Goal: Task Accomplishment & Management: Manage account settings

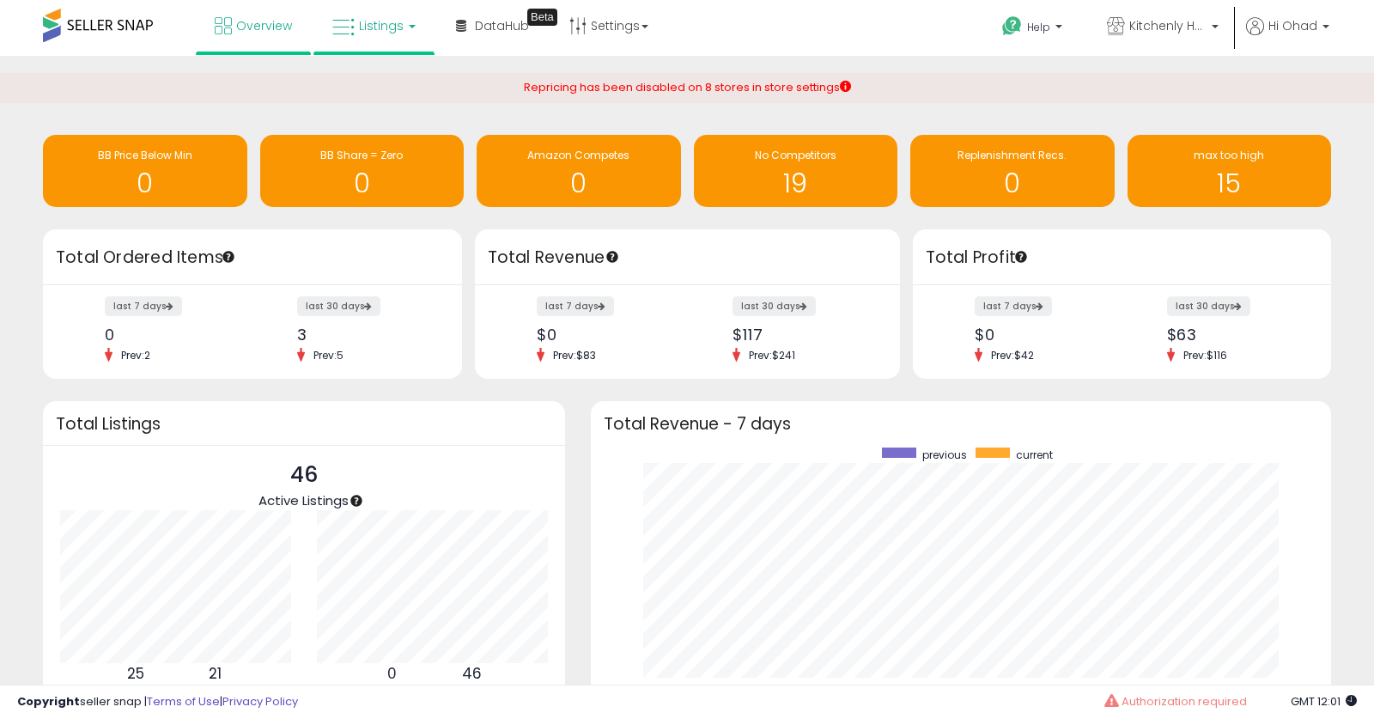
click at [383, 42] on link "Listings" at bounding box center [373, 26] width 109 height 52
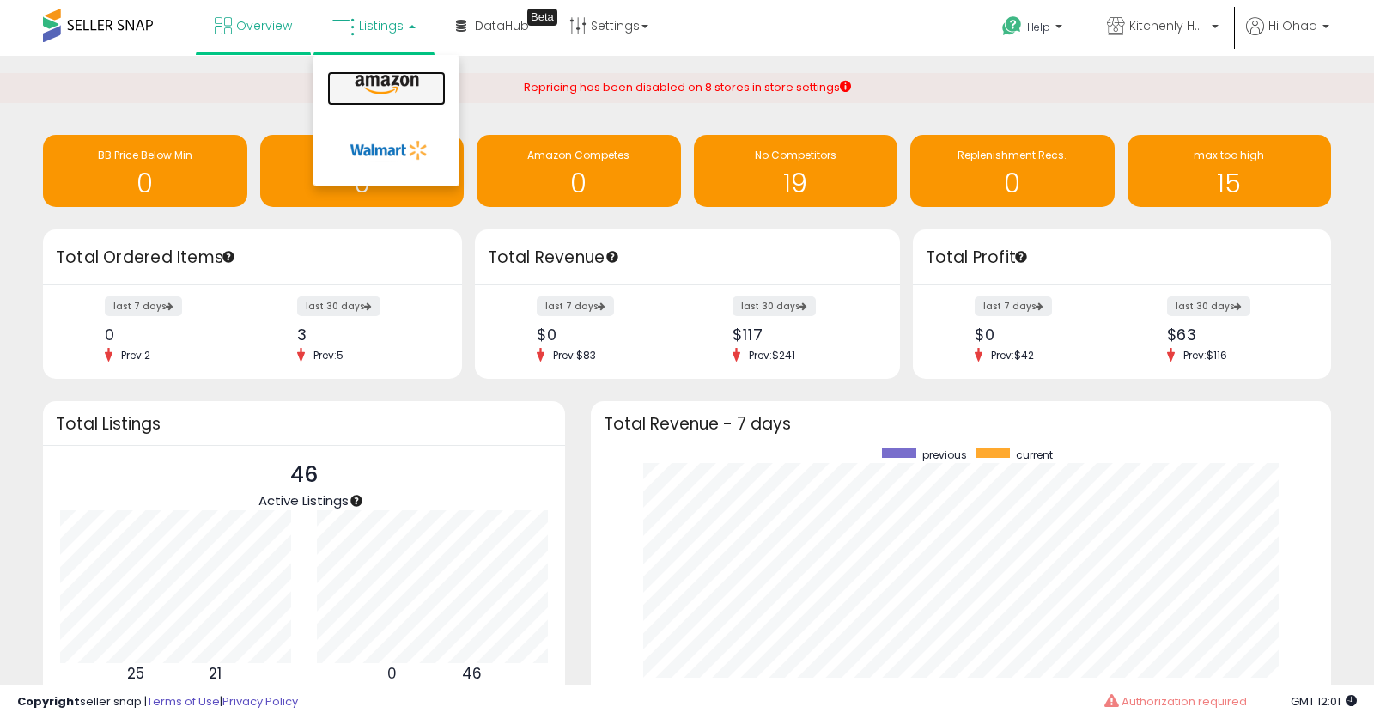
click at [389, 90] on icon at bounding box center [387, 85] width 75 height 22
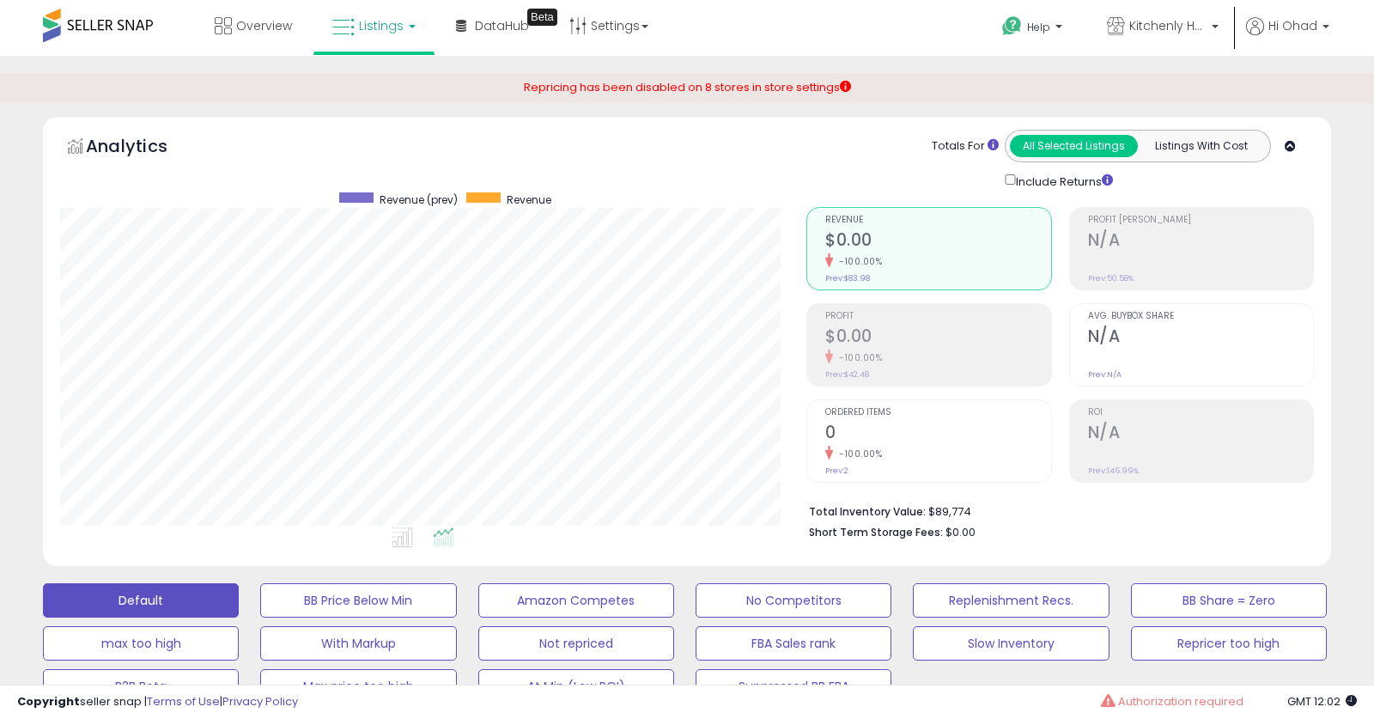
click at [388, 41] on link "Listings" at bounding box center [373, 26] width 109 height 52
click at [394, 28] on span "Listings" at bounding box center [381, 25] width 45 height 17
click at [404, 29] on link "Listings" at bounding box center [373, 26] width 109 height 52
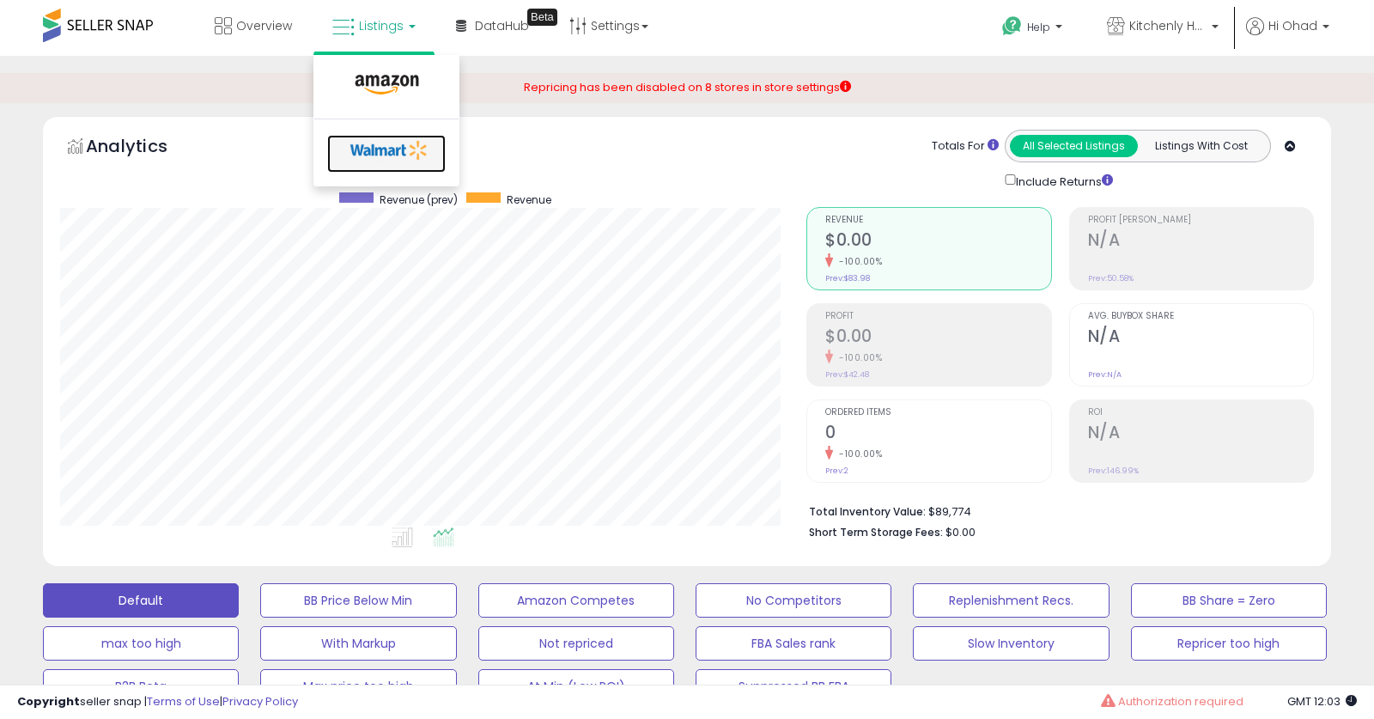
click at [376, 160] on icon at bounding box center [389, 150] width 90 height 26
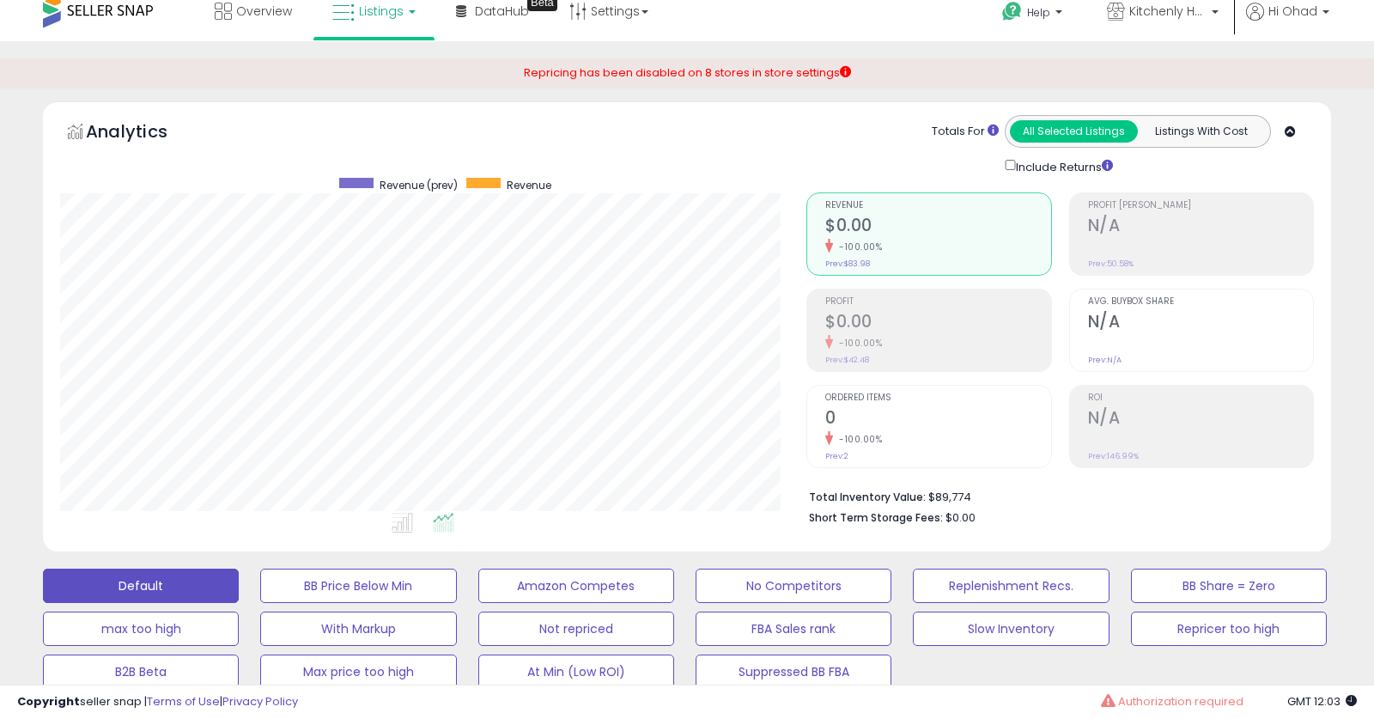
scroll to position [210, 0]
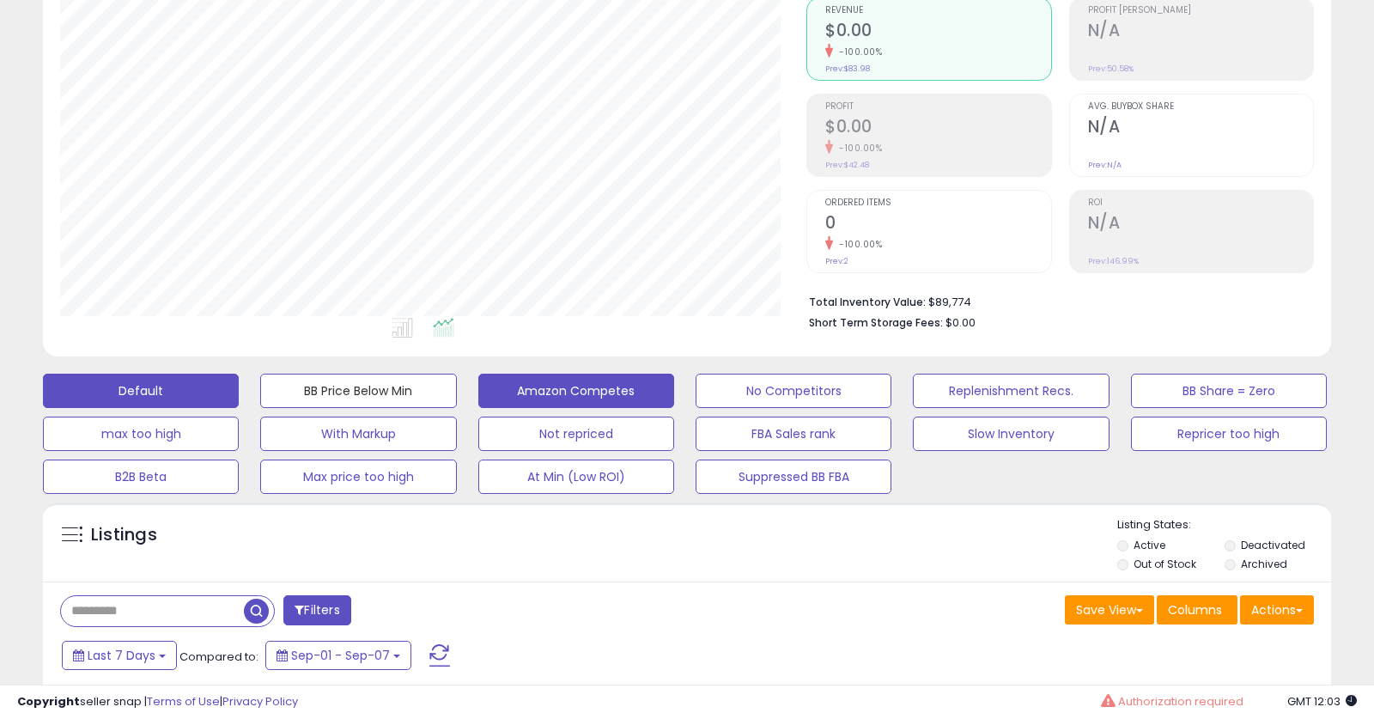
click at [342, 394] on button "BB Price Below Min" at bounding box center [358, 391] width 196 height 34
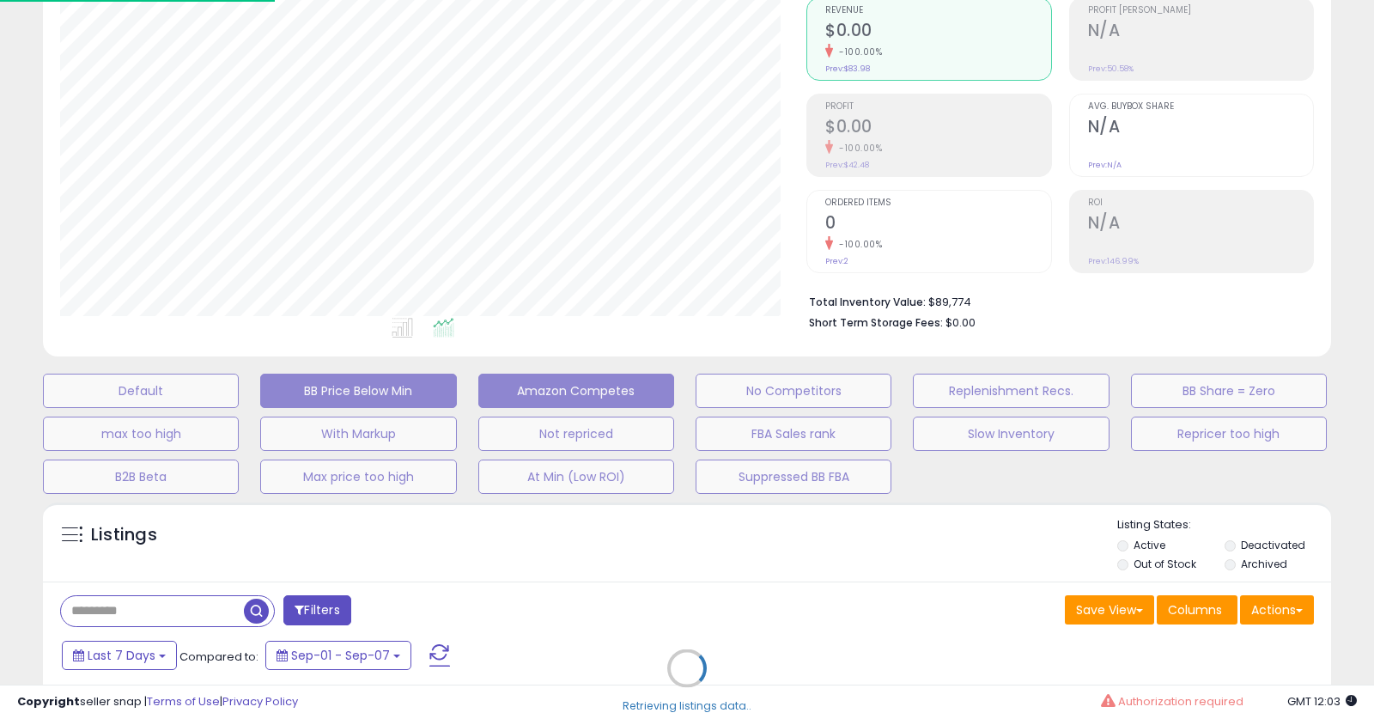
select select "**"
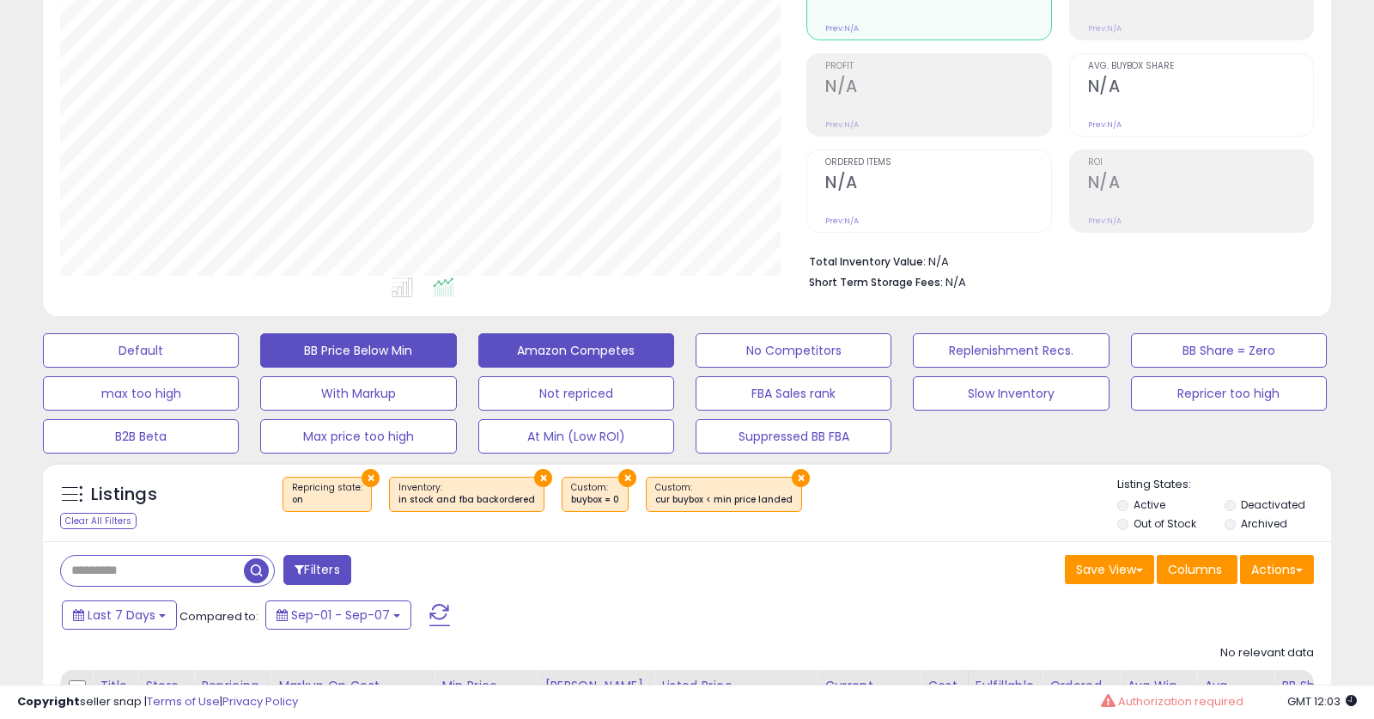
scroll to position [402, 0]
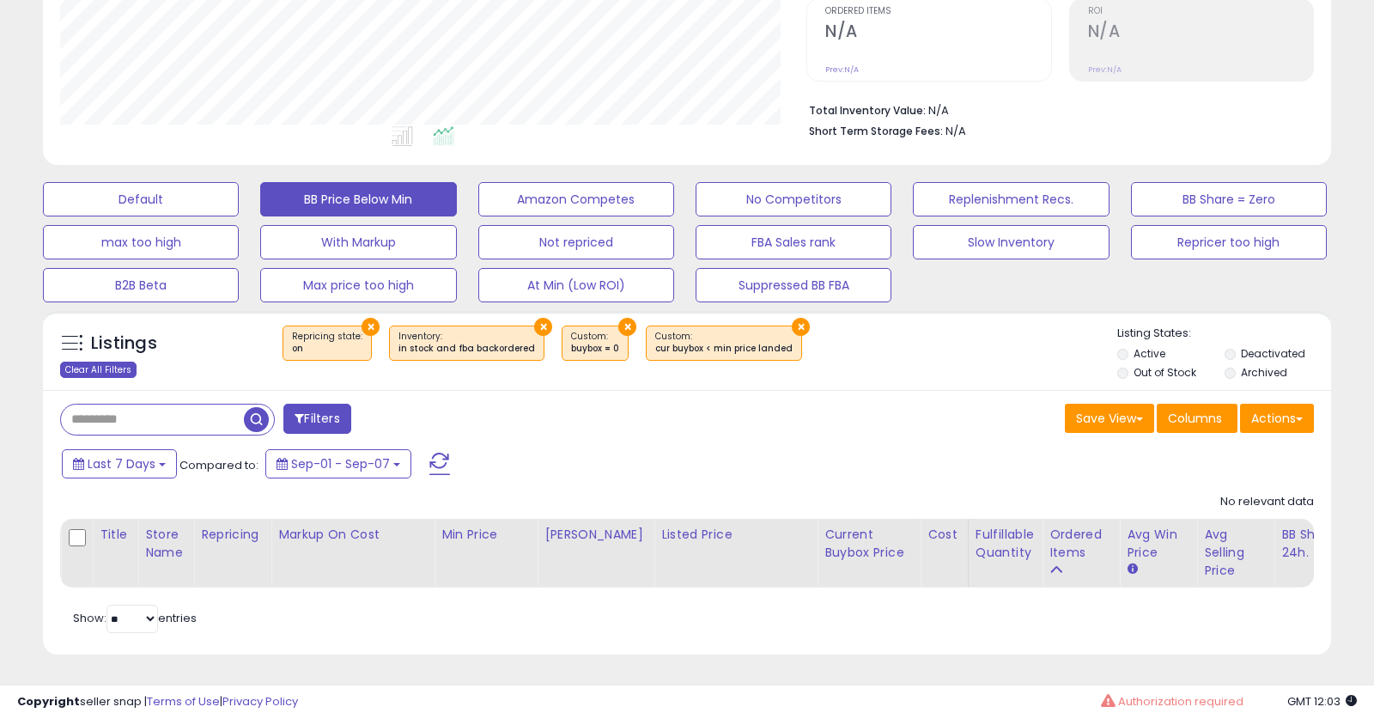
click at [106, 368] on div "Clear All Filters" at bounding box center [98, 370] width 76 height 16
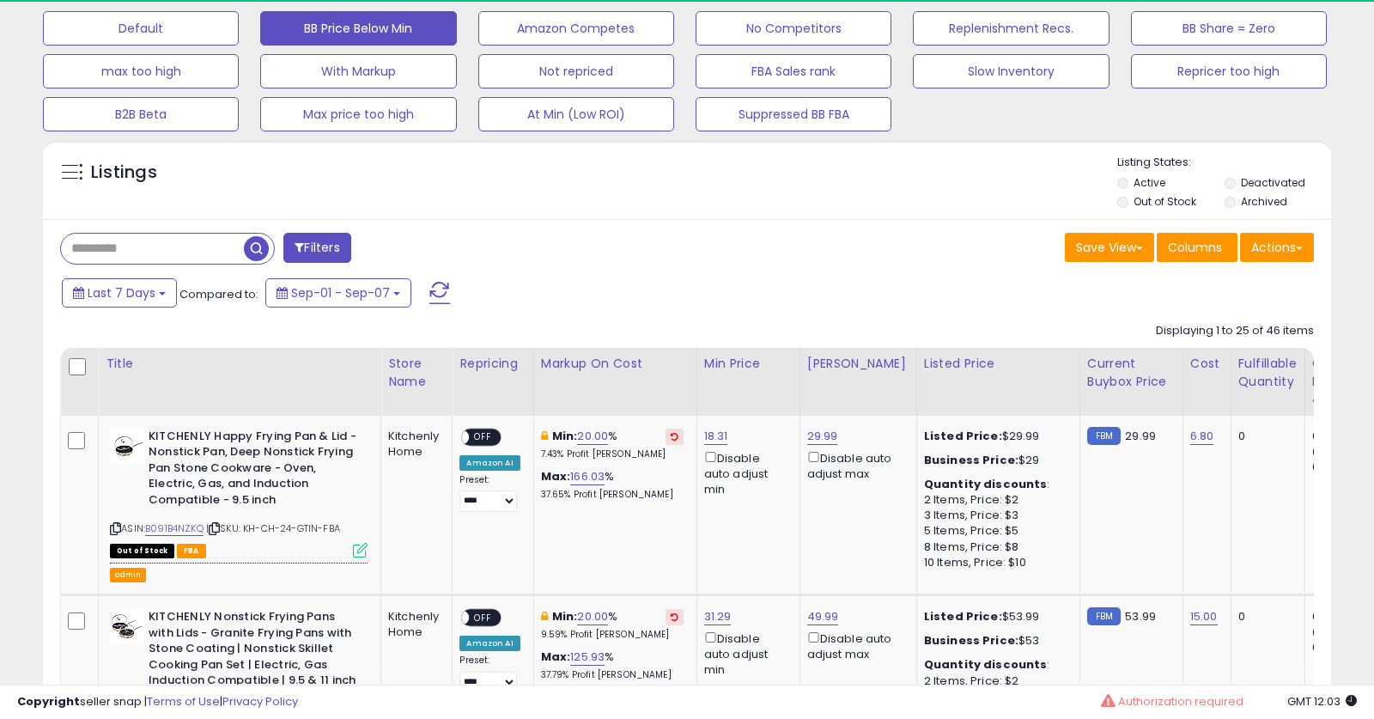
scroll to position [352, 747]
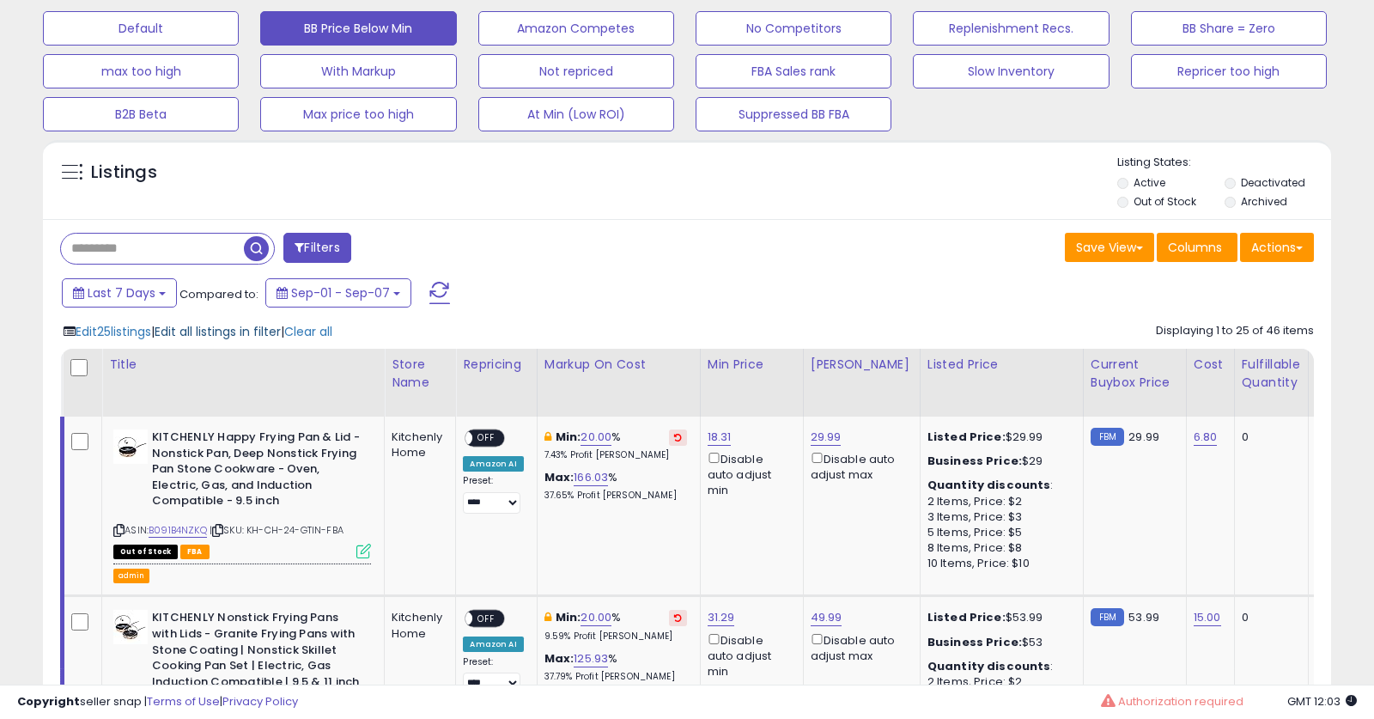
click at [210, 328] on span "Edit all listings in filter" at bounding box center [218, 331] width 126 height 17
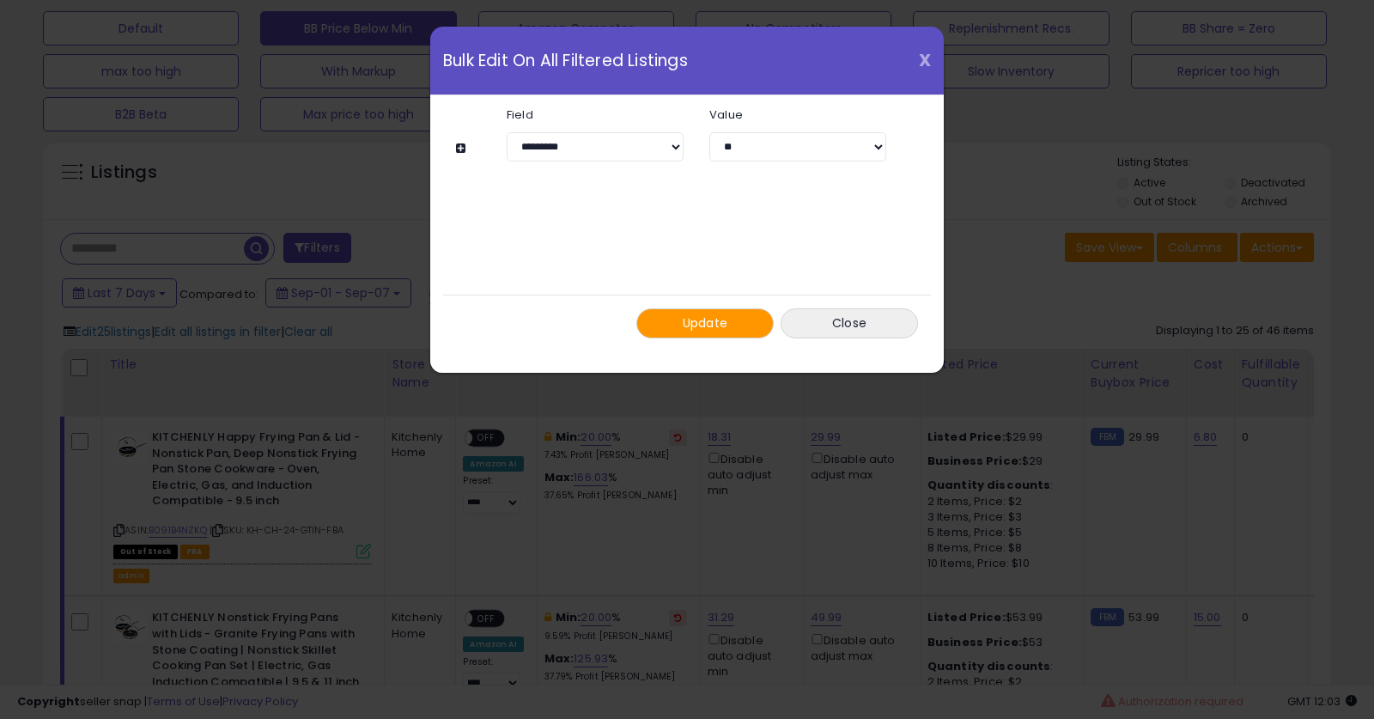
click at [924, 60] on span "X" at bounding box center [925, 60] width 12 height 24
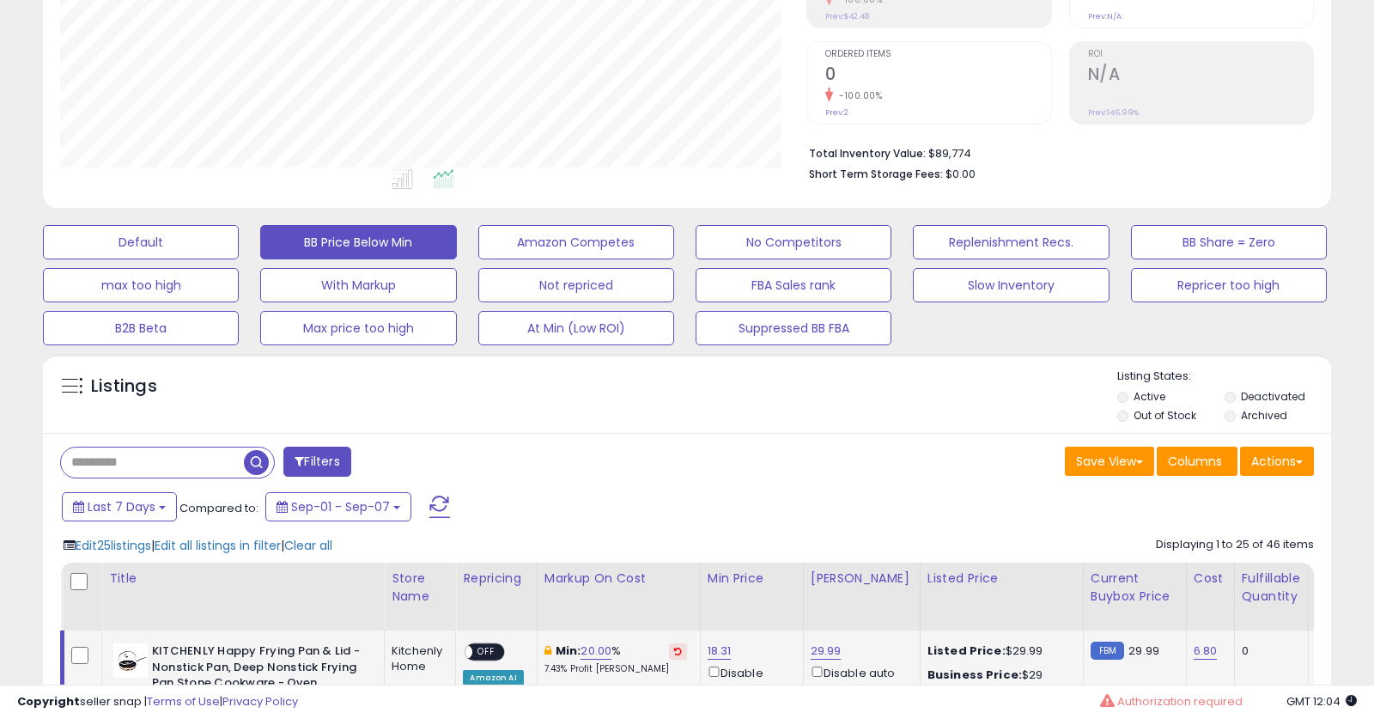
scroll to position [356, 0]
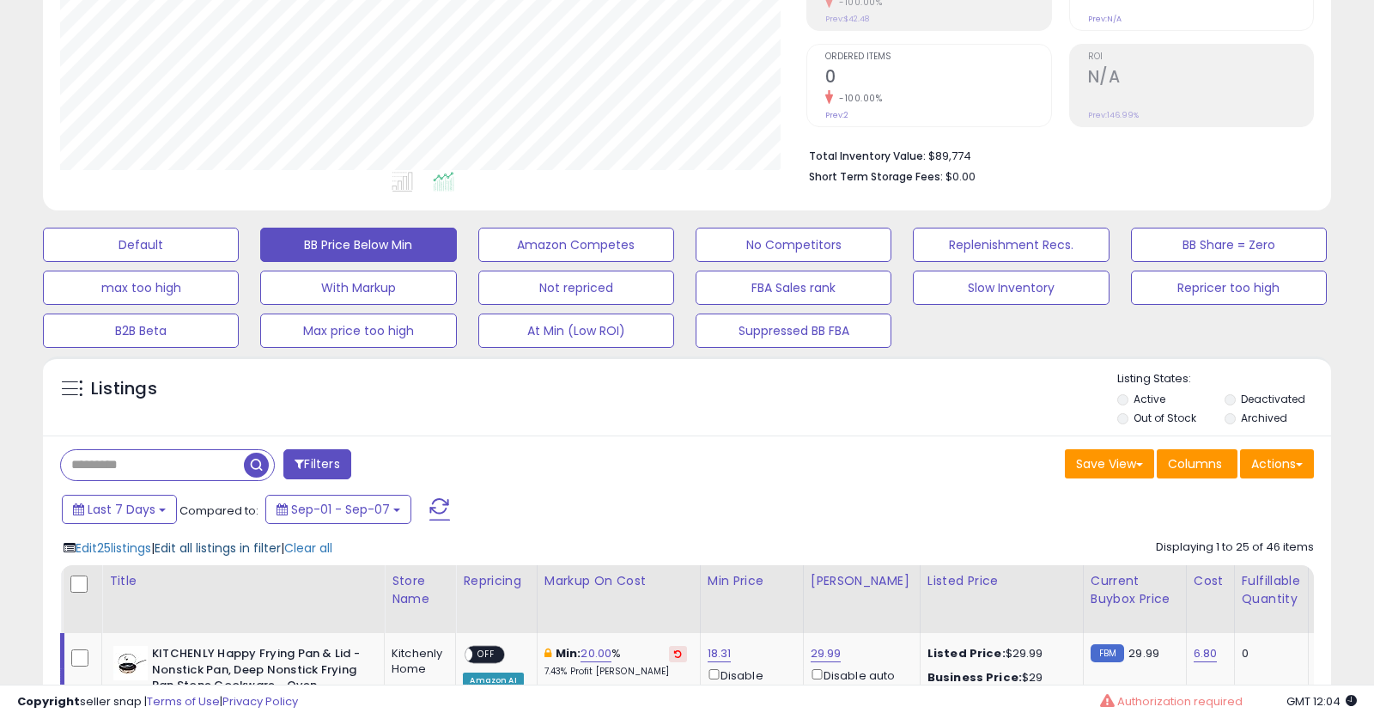
click at [207, 543] on span "Edit all listings in filter" at bounding box center [218, 547] width 126 height 17
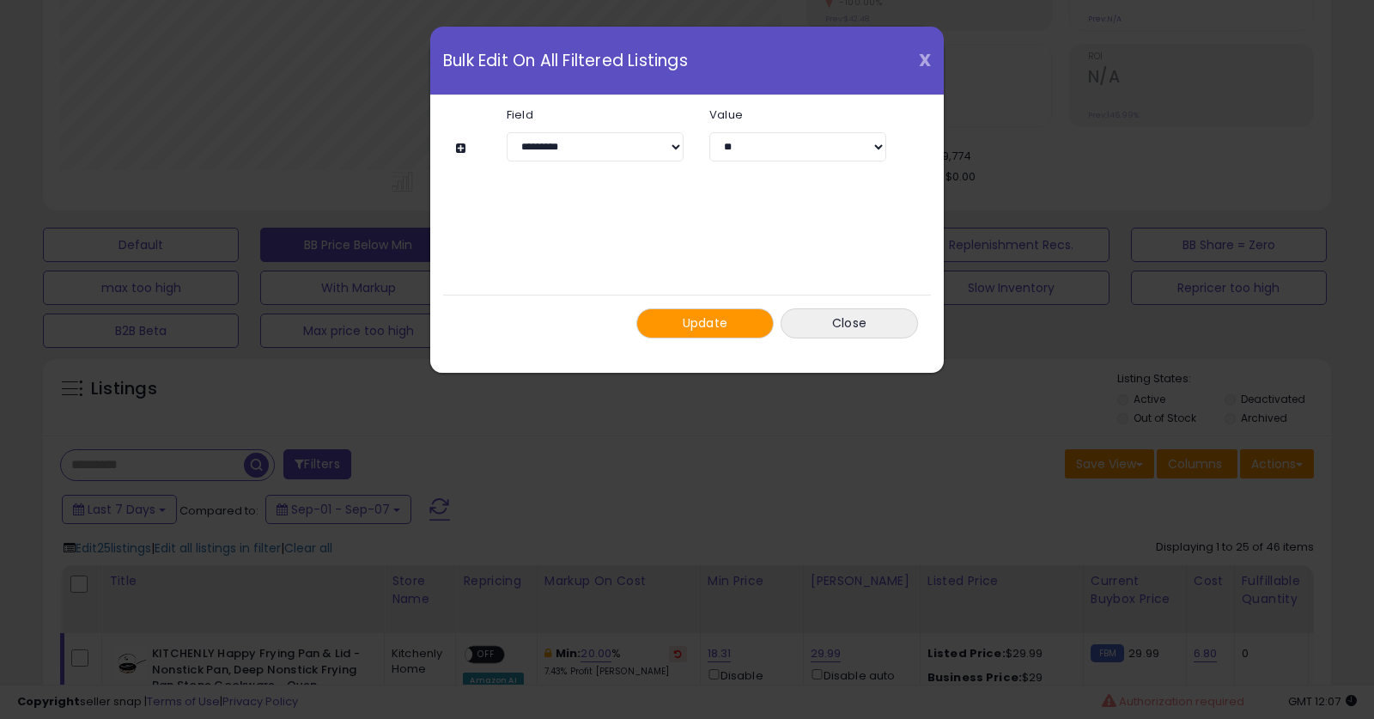
click at [919, 61] on span "X" at bounding box center [925, 60] width 12 height 24
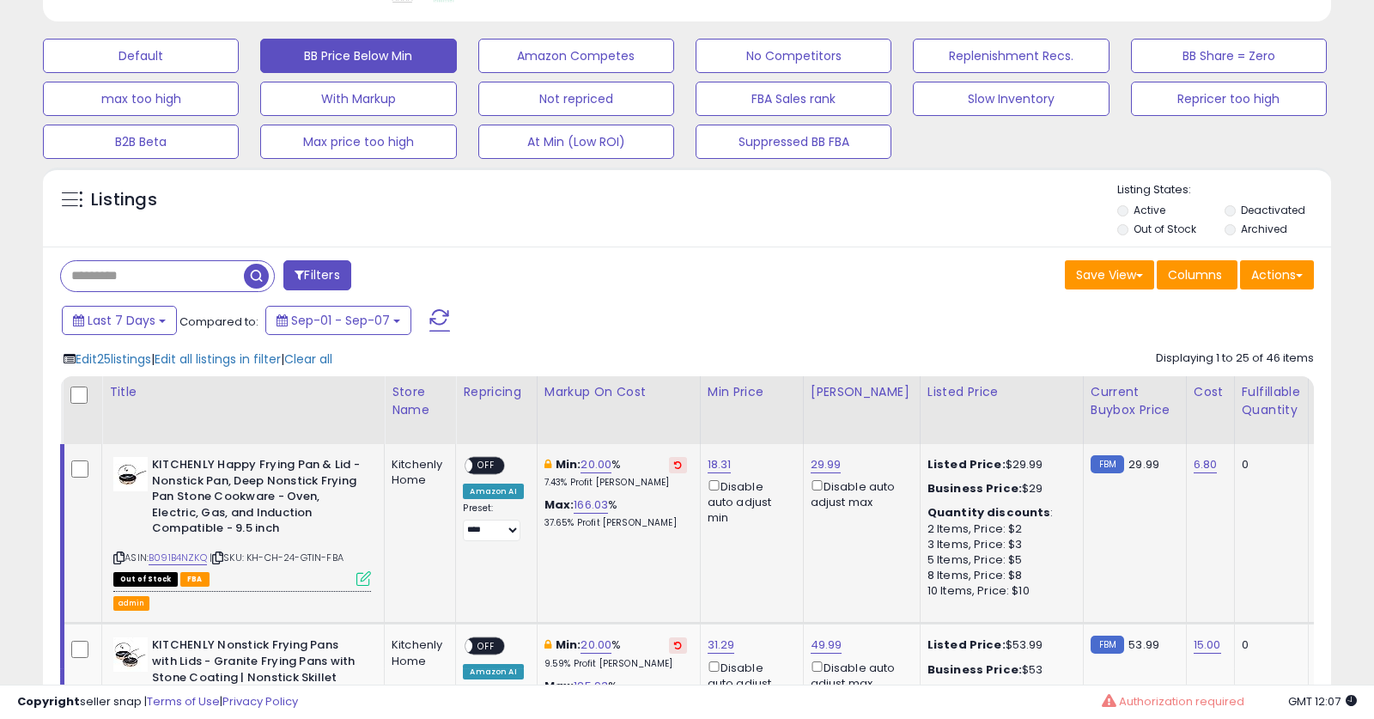
scroll to position [571, 0]
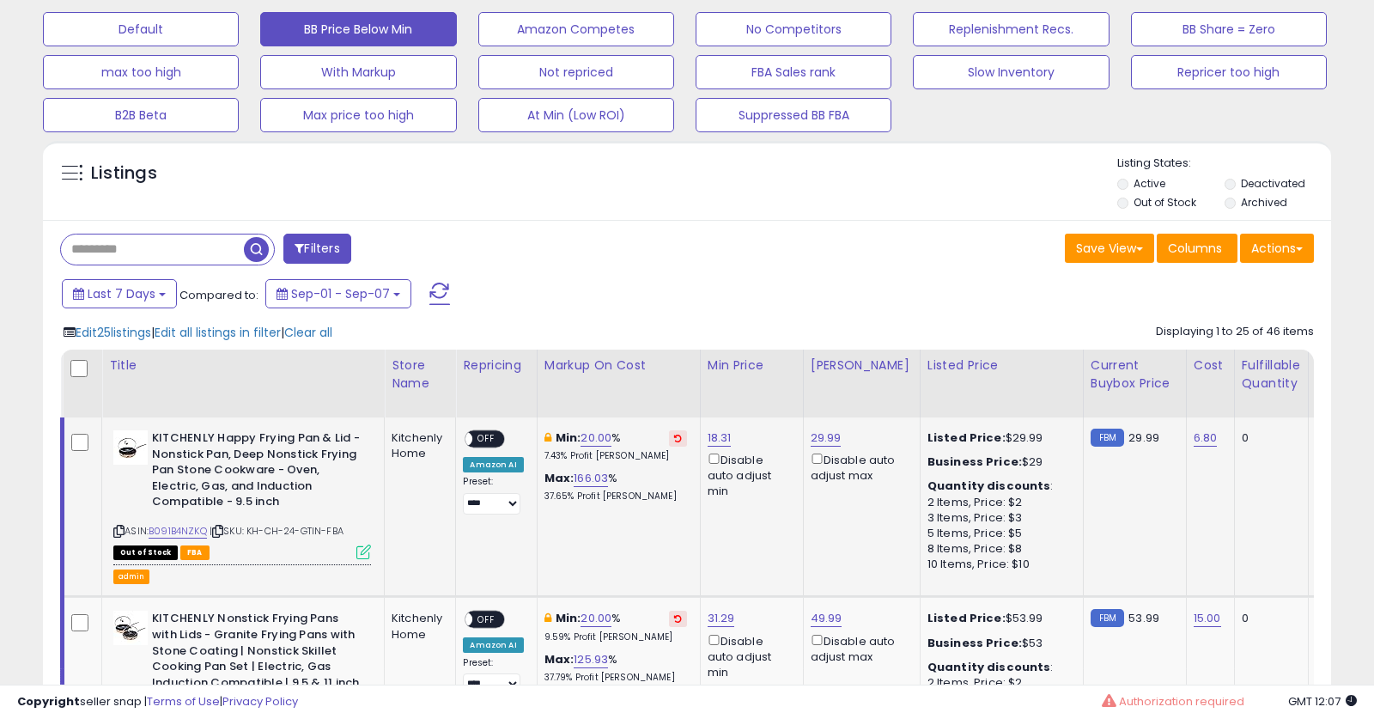
click at [366, 556] on icon at bounding box center [363, 551] width 15 height 15
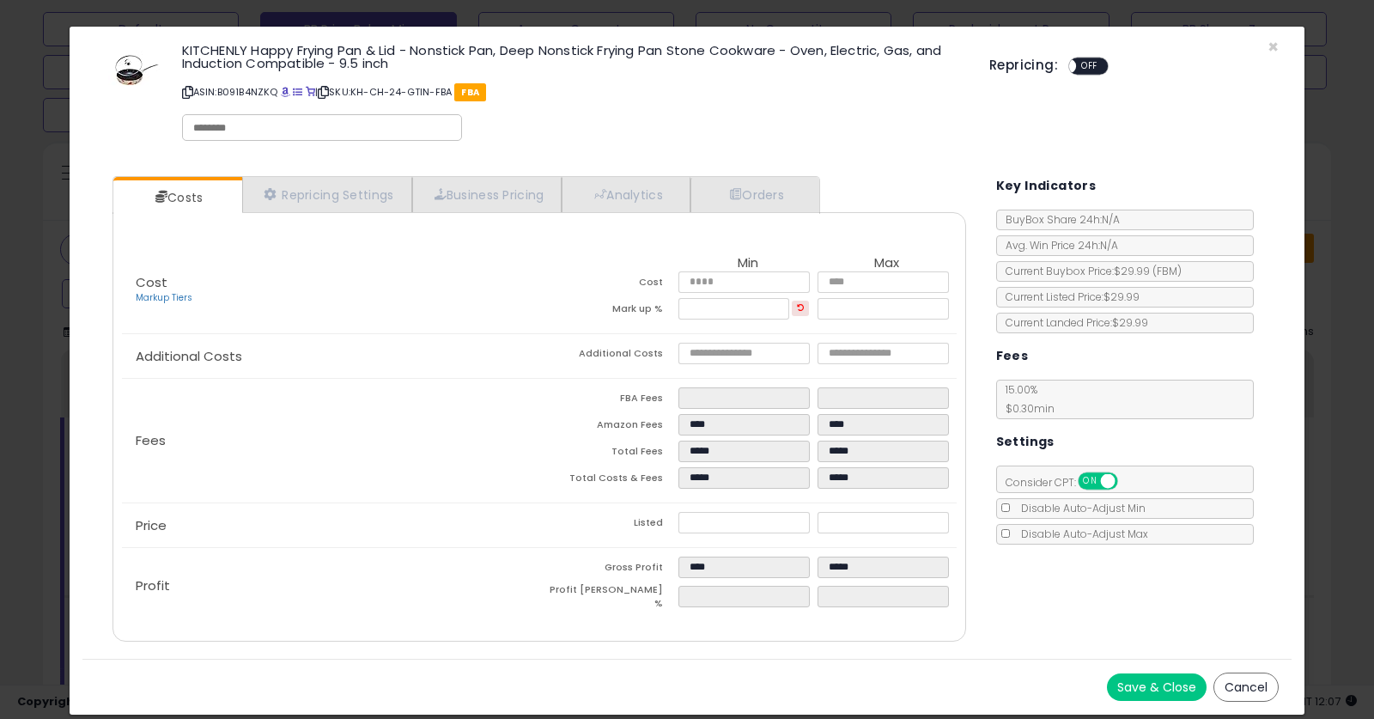
click at [322, 132] on input "text" at bounding box center [322, 127] width 258 height 15
click at [584, 100] on p "ASIN: B091B4NZKQ | SKU: KH-CH-24-GTIN-FBA FBA" at bounding box center [573, 91] width 782 height 27
click at [1268, 44] on span "×" at bounding box center [1273, 46] width 11 height 25
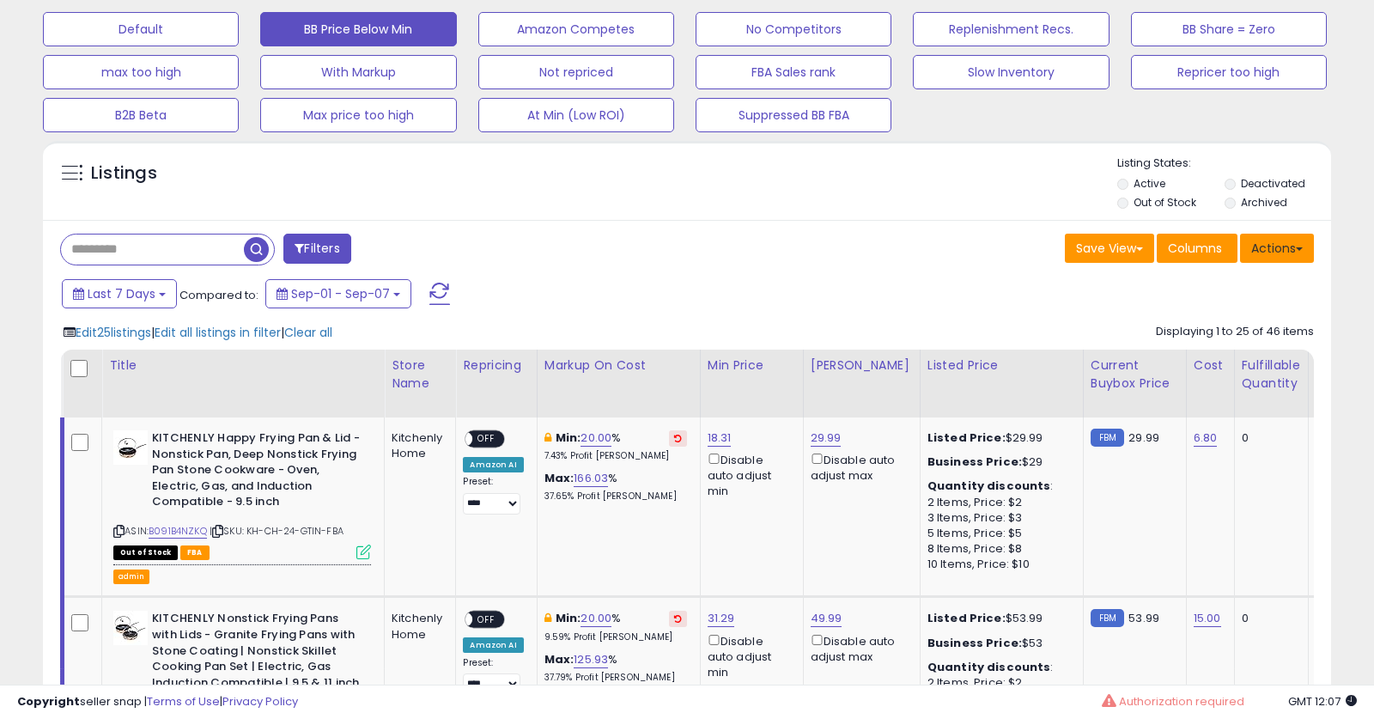
click at [1269, 252] on button "Actions" at bounding box center [1277, 248] width 74 height 29
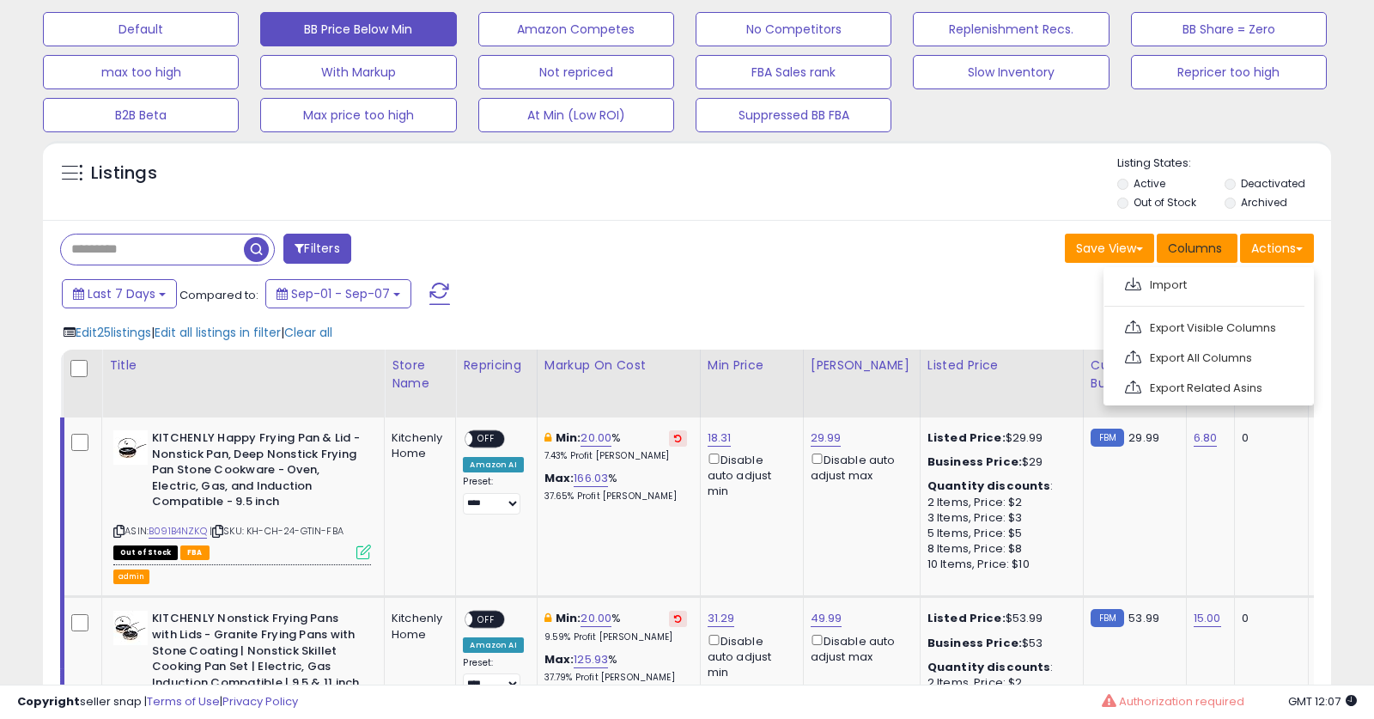
click at [1195, 256] on span "Columns" at bounding box center [1195, 248] width 54 height 17
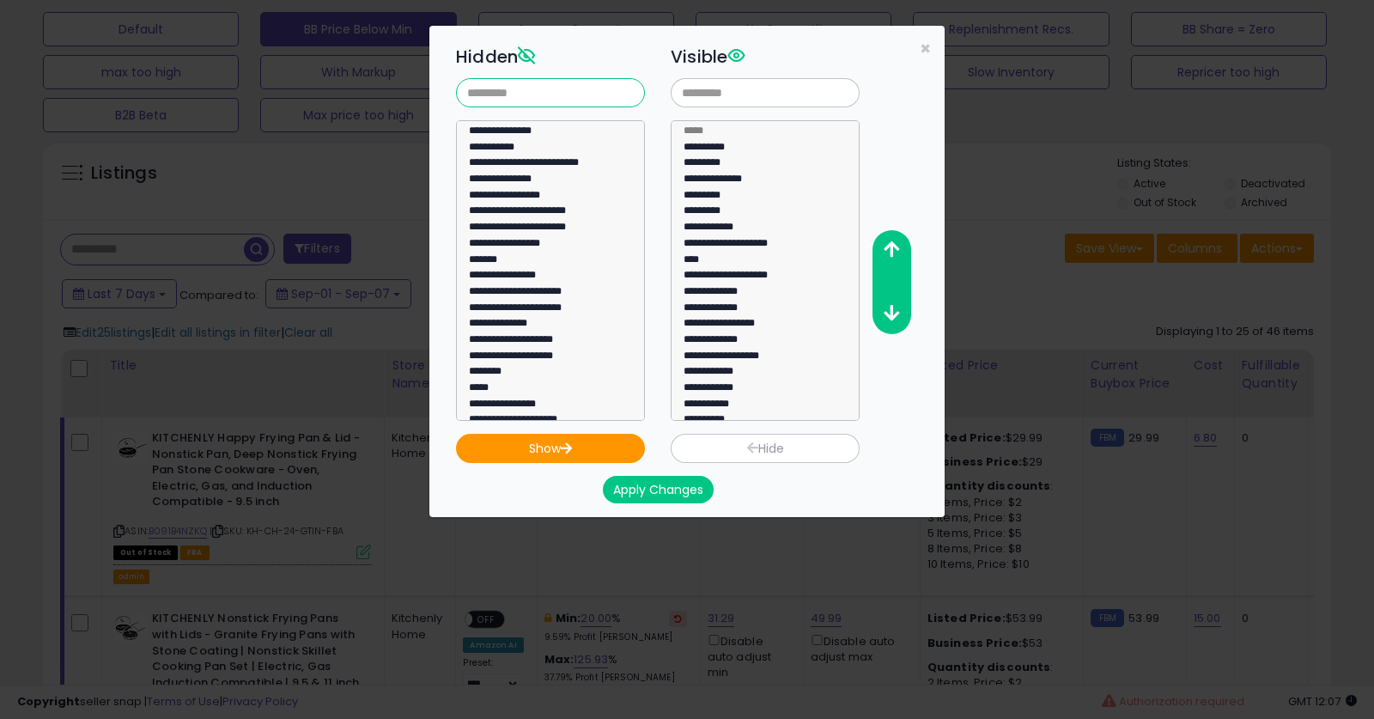
click at [481, 95] on input "text" at bounding box center [550, 92] width 189 height 29
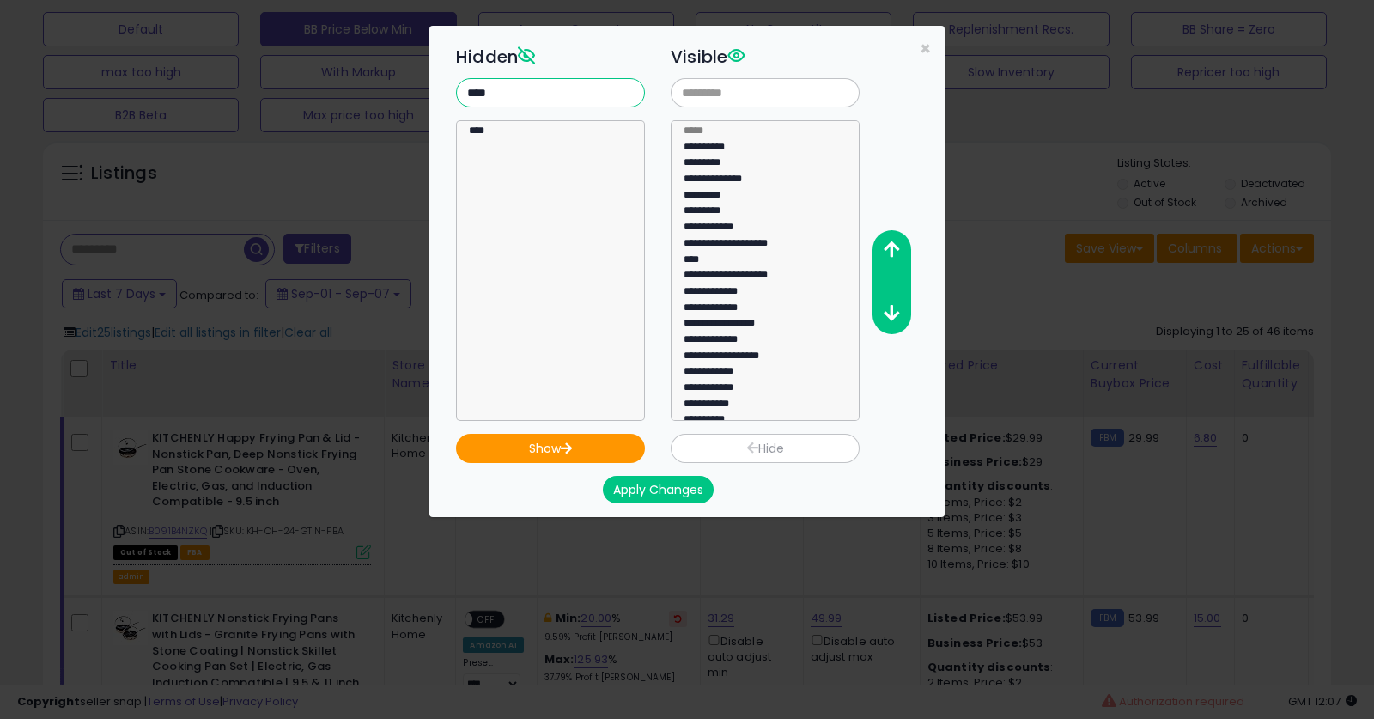
type input "****"
select select "****"
click at [481, 132] on option "****" at bounding box center [550, 133] width 167 height 16
click at [581, 475] on div "Apply Changes" at bounding box center [700, 483] width 515 height 40
click at [573, 442] on icon "button" at bounding box center [566, 447] width 13 height 11
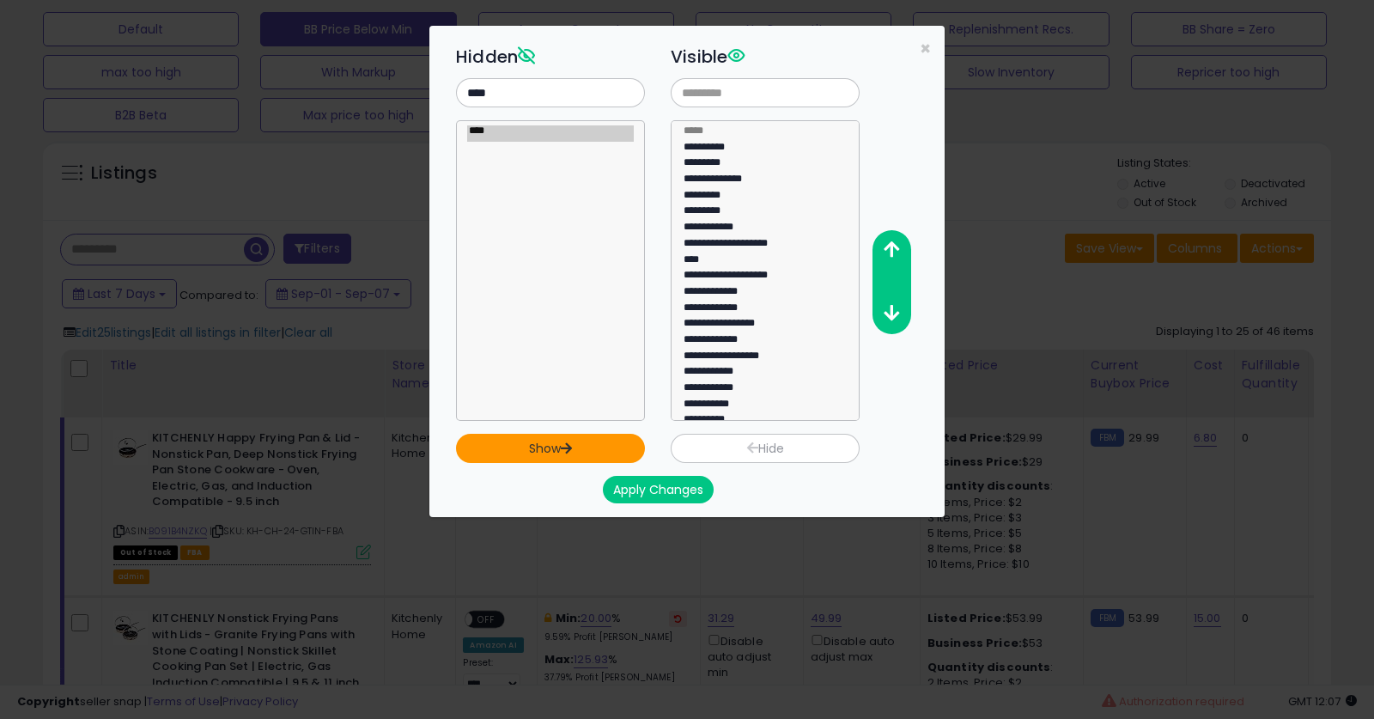
scroll to position [92, 0]
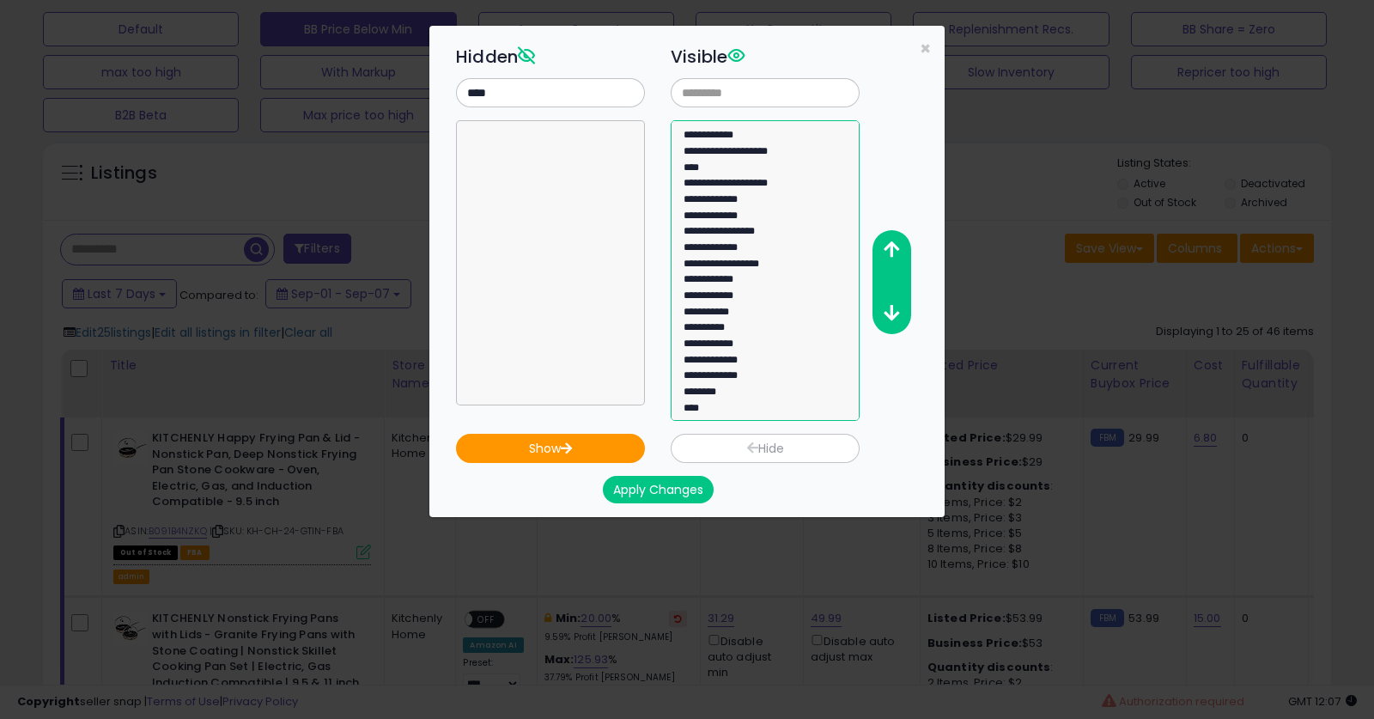
select select "****"
click at [702, 410] on option "****" at bounding box center [765, 411] width 167 height 16
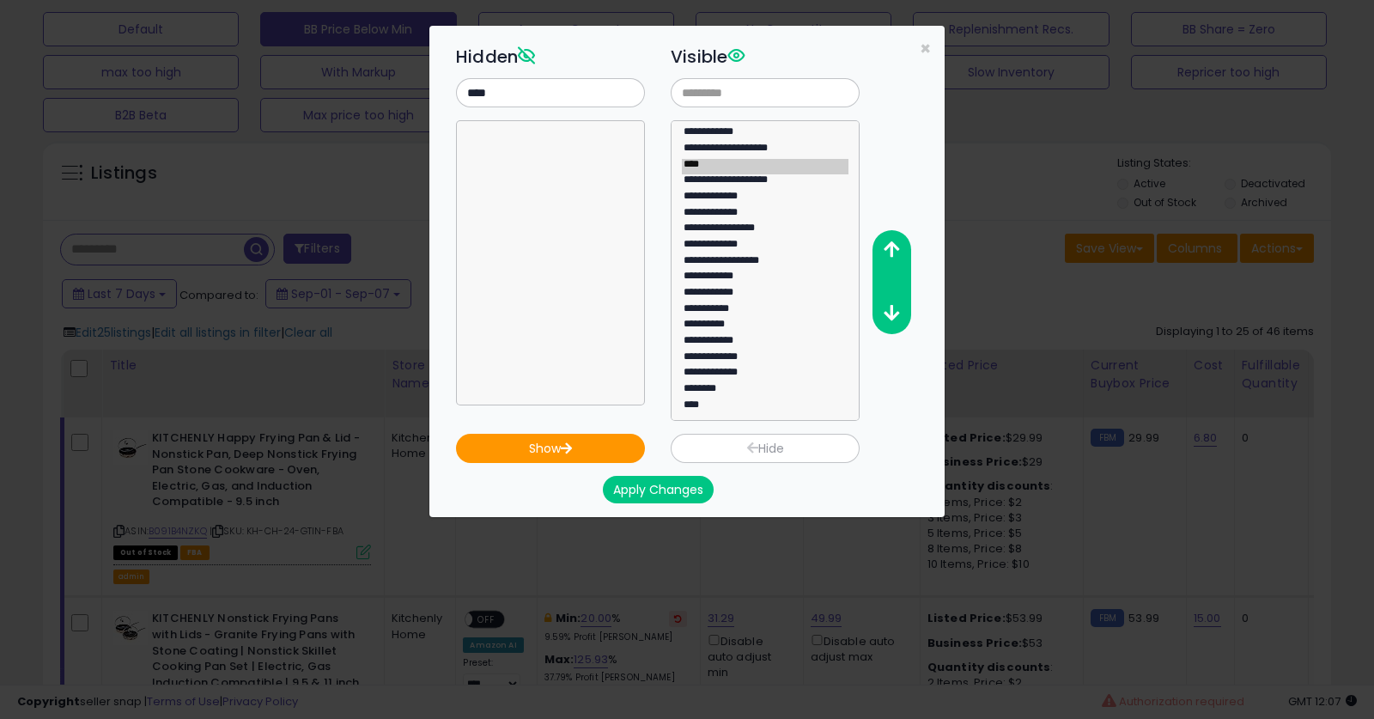
click at [672, 482] on button "Apply Changes" at bounding box center [658, 489] width 111 height 27
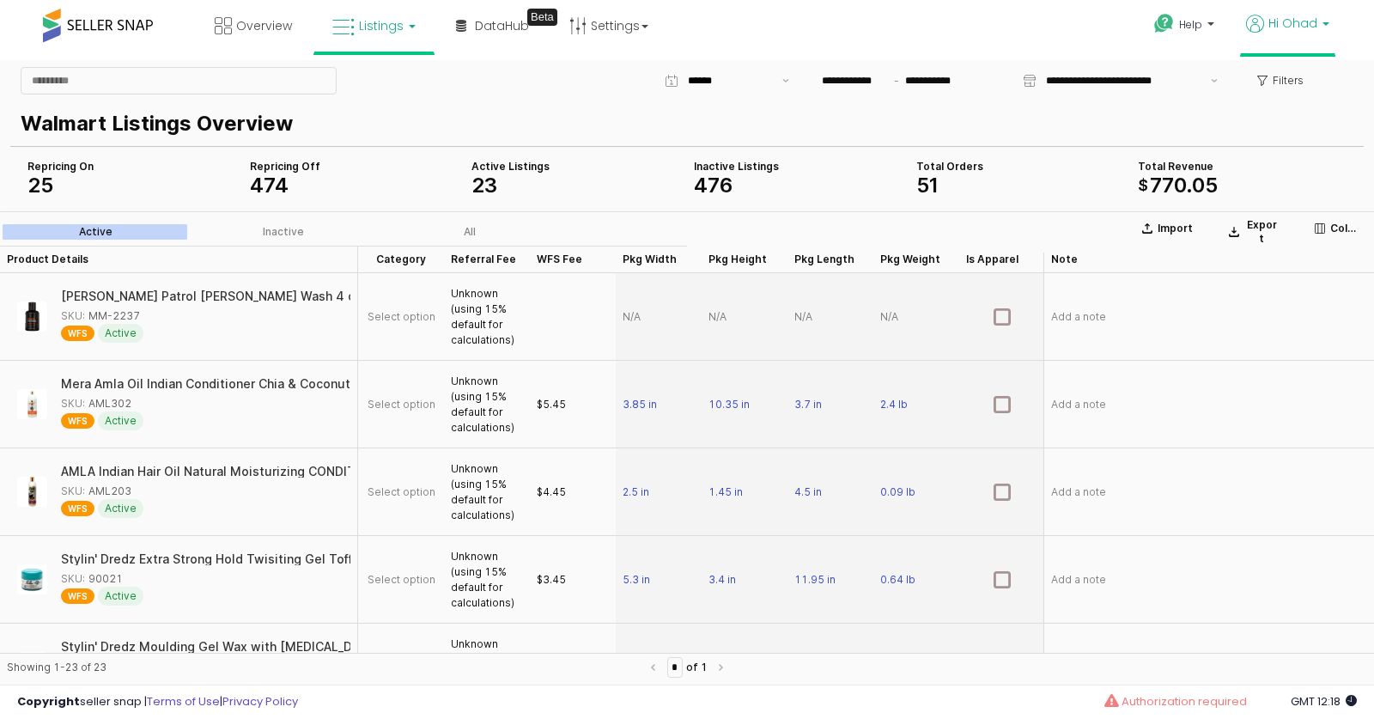
click at [1299, 28] on span "Hi Ohad" at bounding box center [1292, 23] width 49 height 17
click at [1254, 185] on link "Stop impersonating" at bounding box center [1257, 179] width 112 height 16
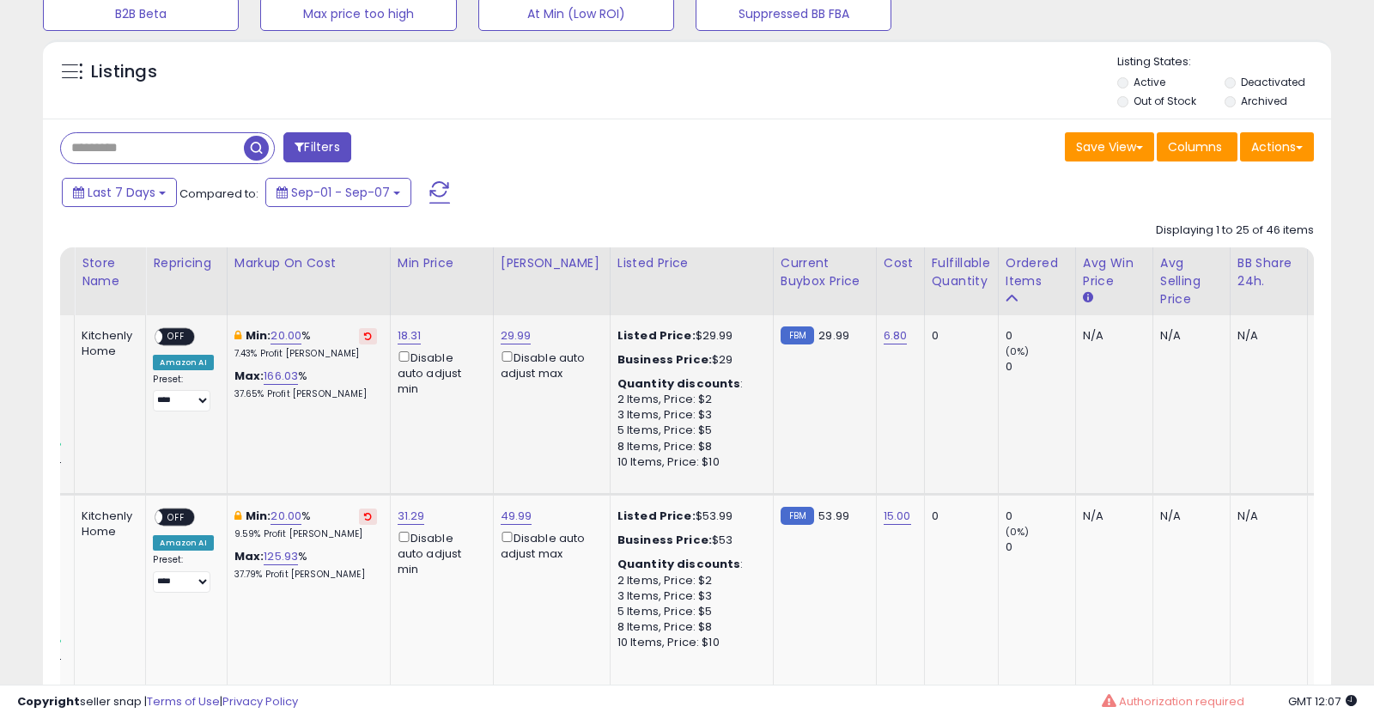
scroll to position [0, 1034]
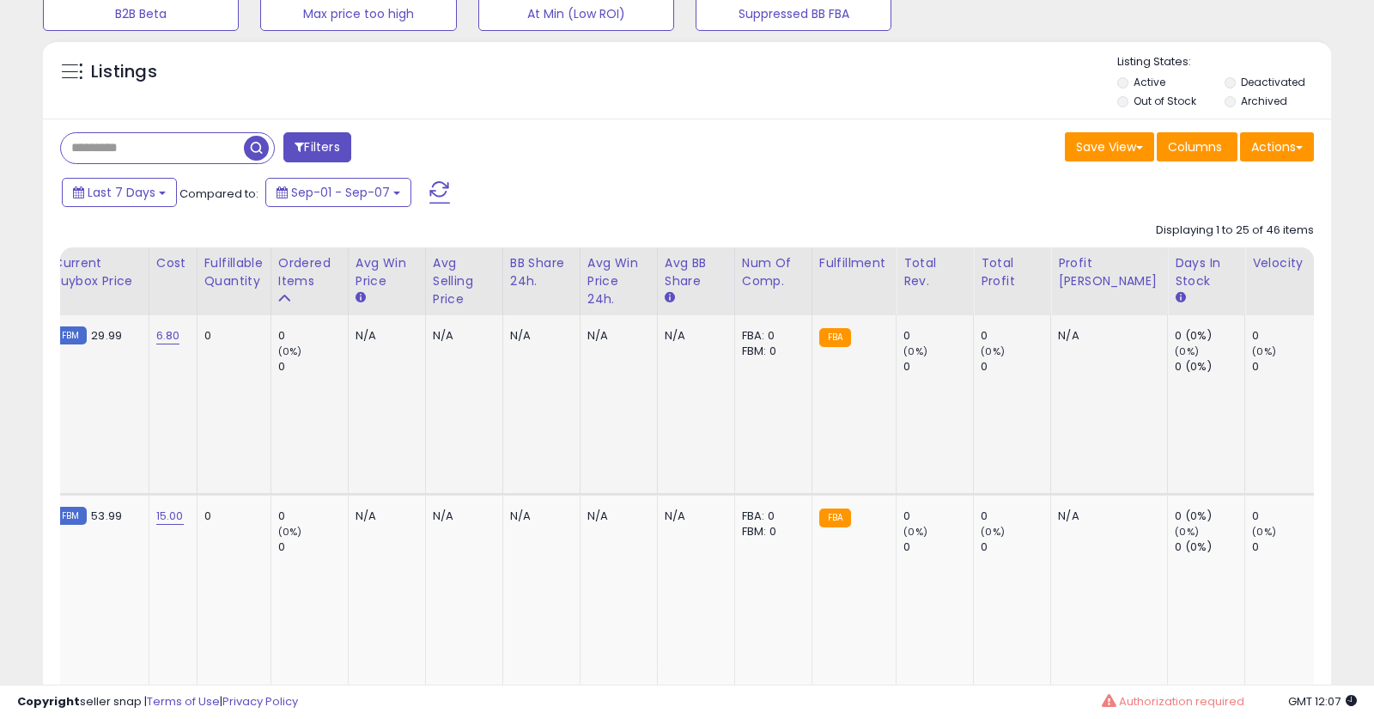
click at [1329, 337] on link "N/A" at bounding box center [1339, 335] width 21 height 17
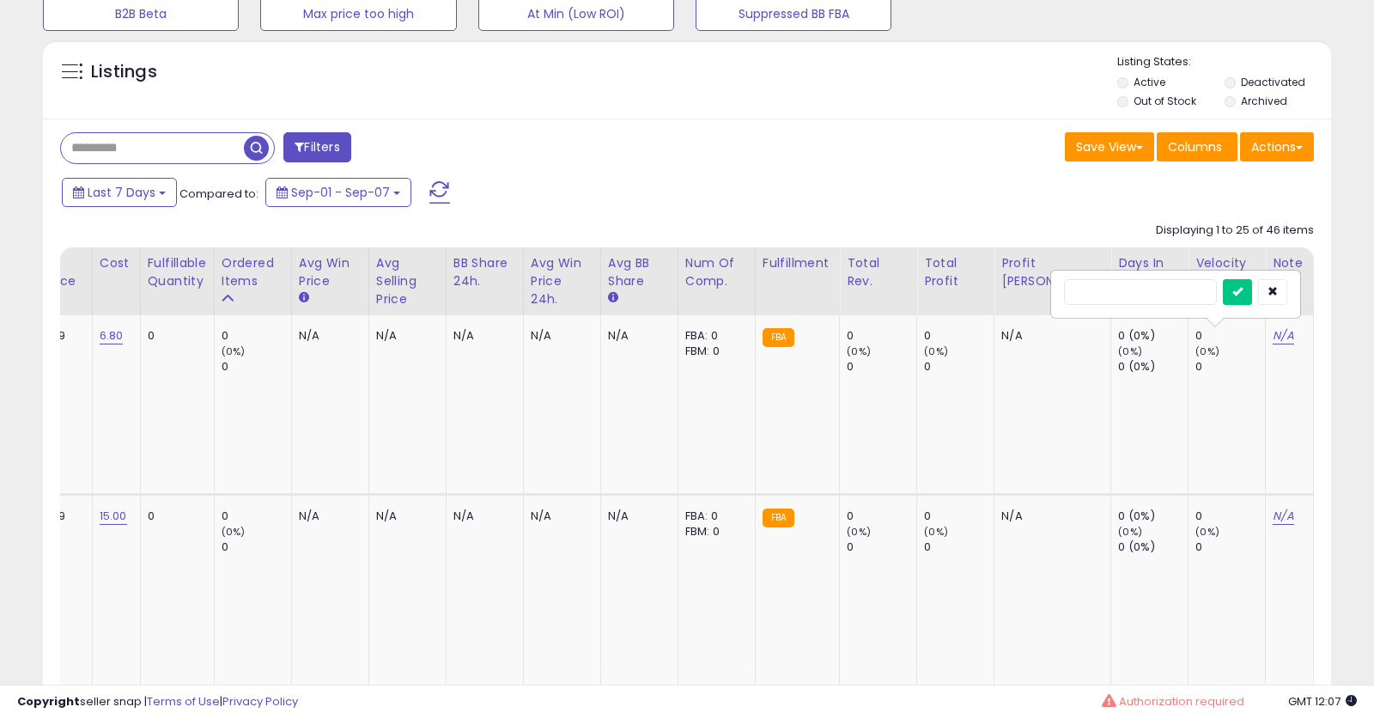
click at [1286, 285] on button "button" at bounding box center [1272, 292] width 29 height 26
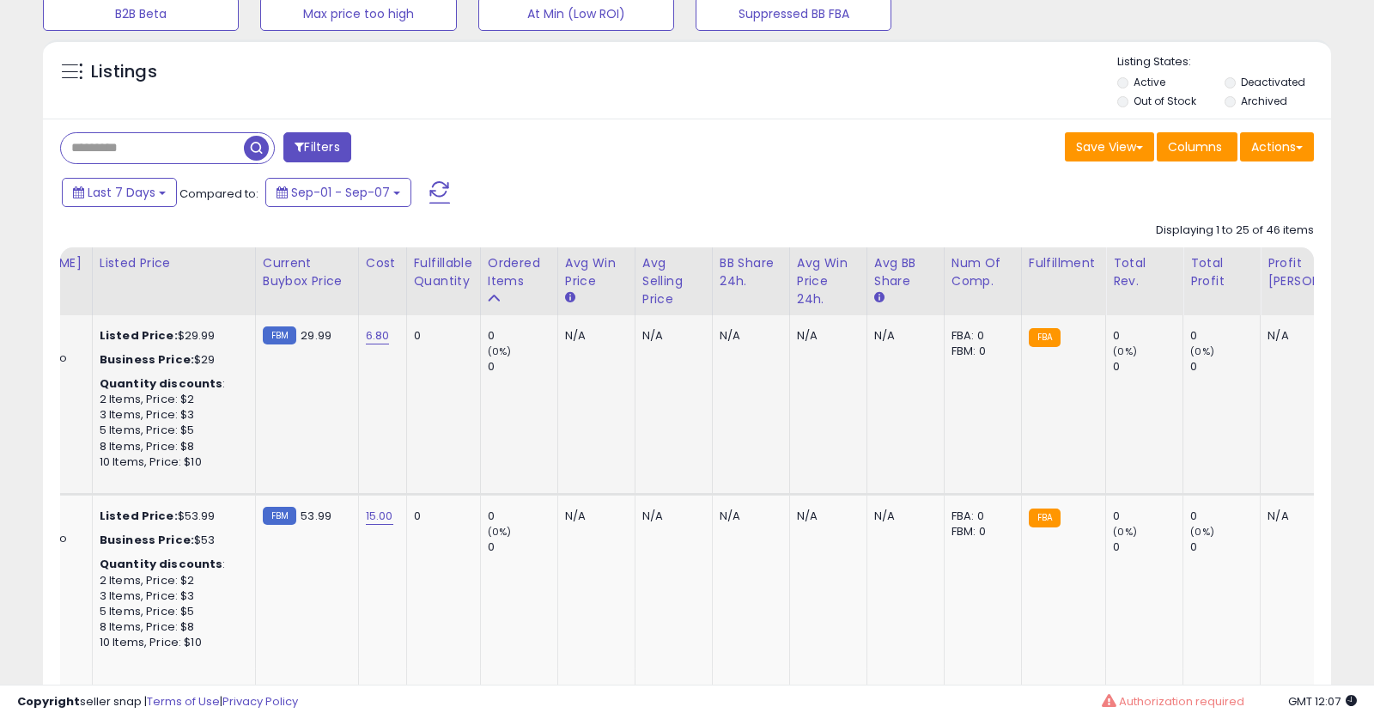
scroll to position [0, 137]
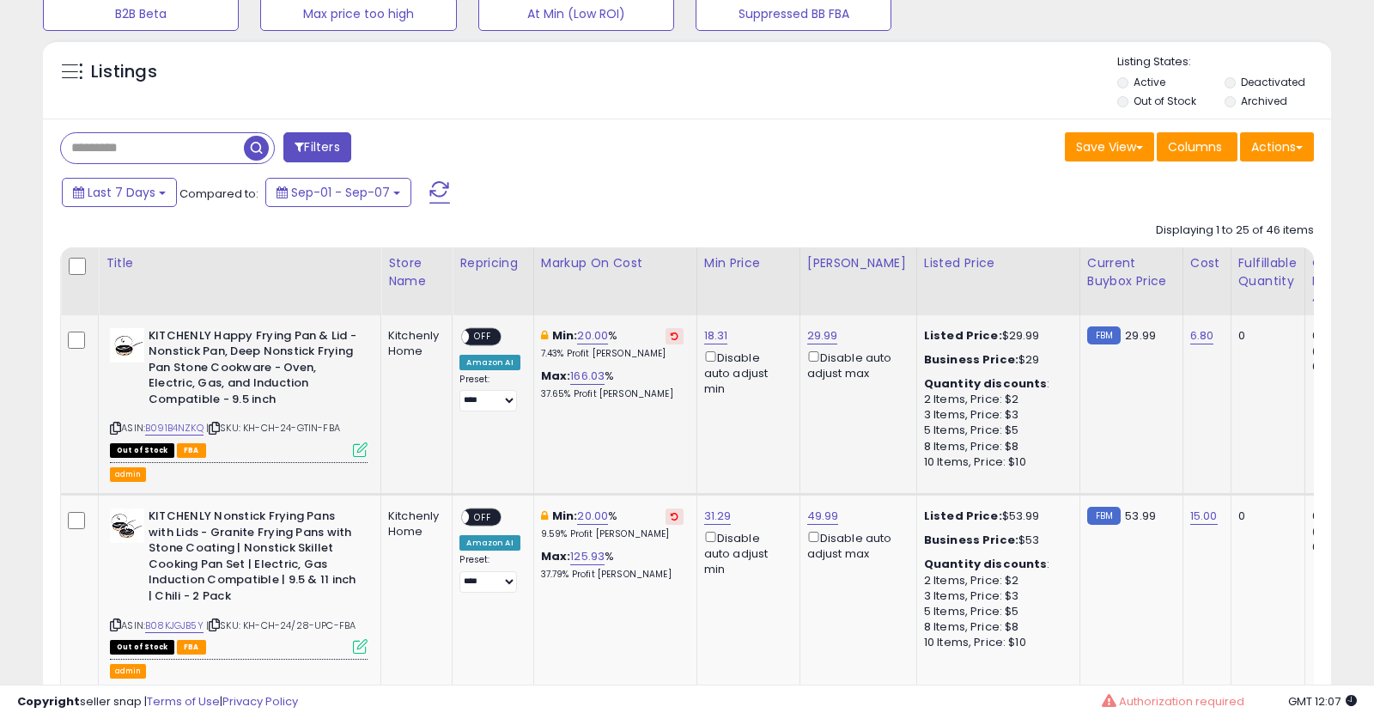
click at [358, 449] on icon at bounding box center [360, 449] width 15 height 15
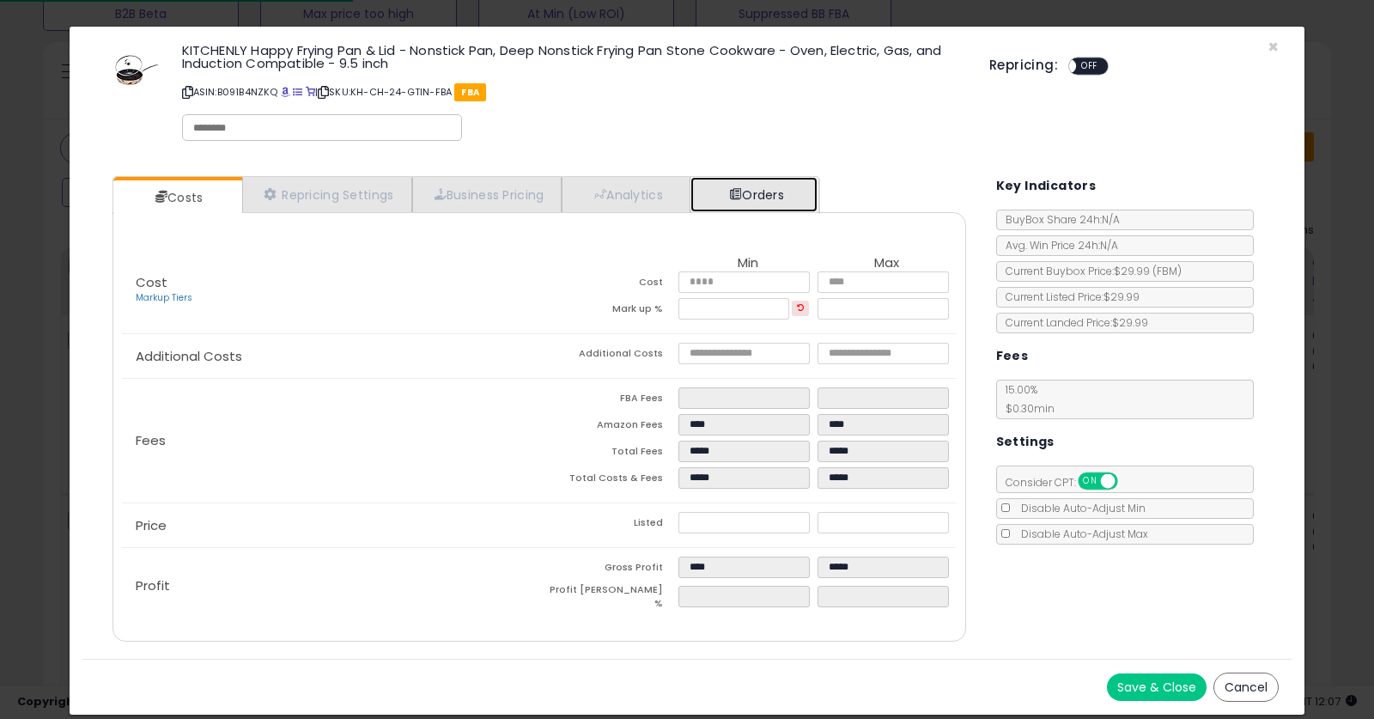
click at [771, 188] on link "Orders" at bounding box center [753, 194] width 127 height 35
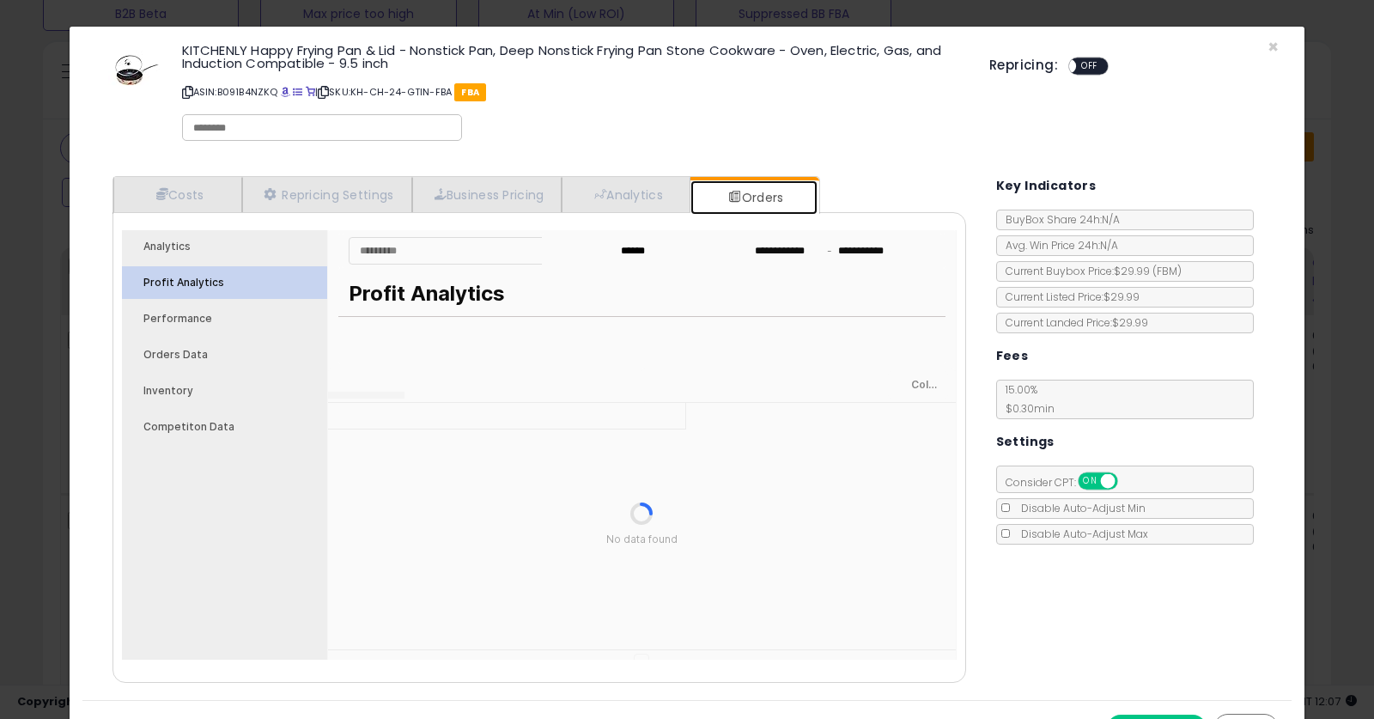
type input "***"
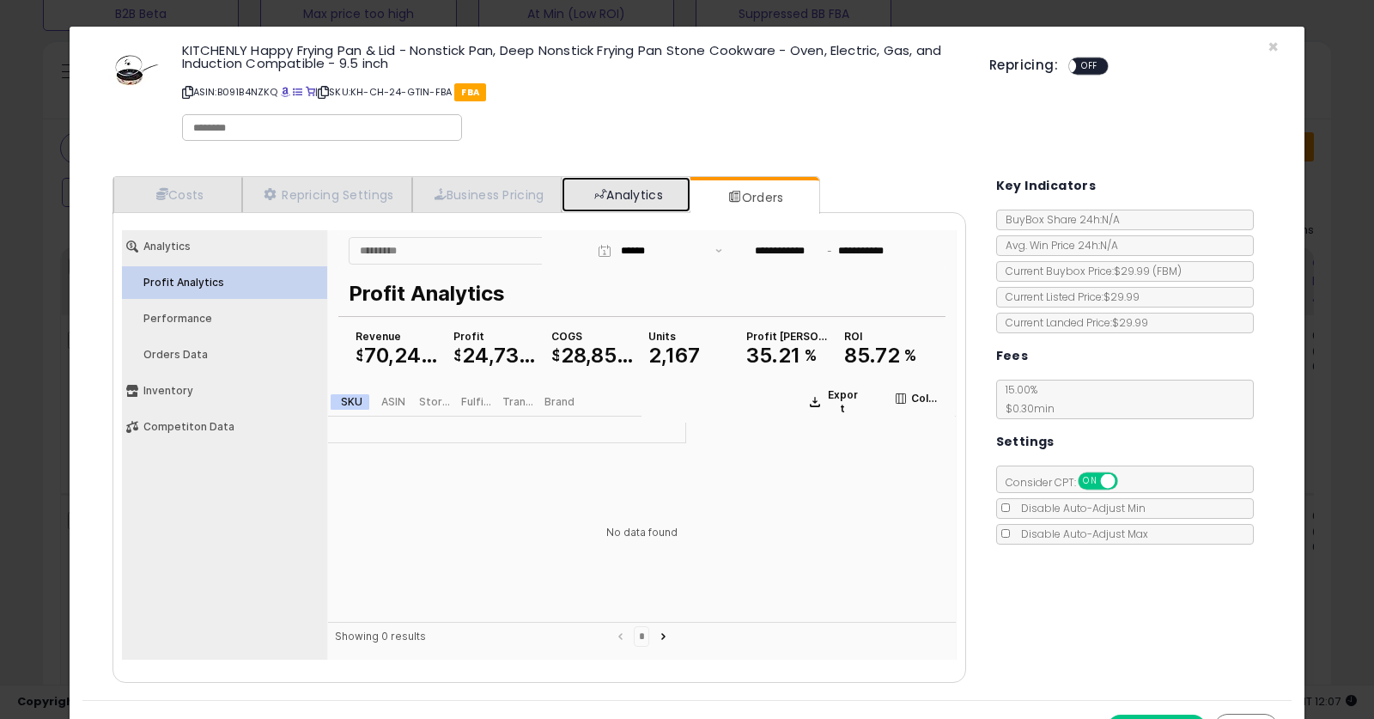
click at [615, 184] on link "Analytics" at bounding box center [626, 194] width 129 height 35
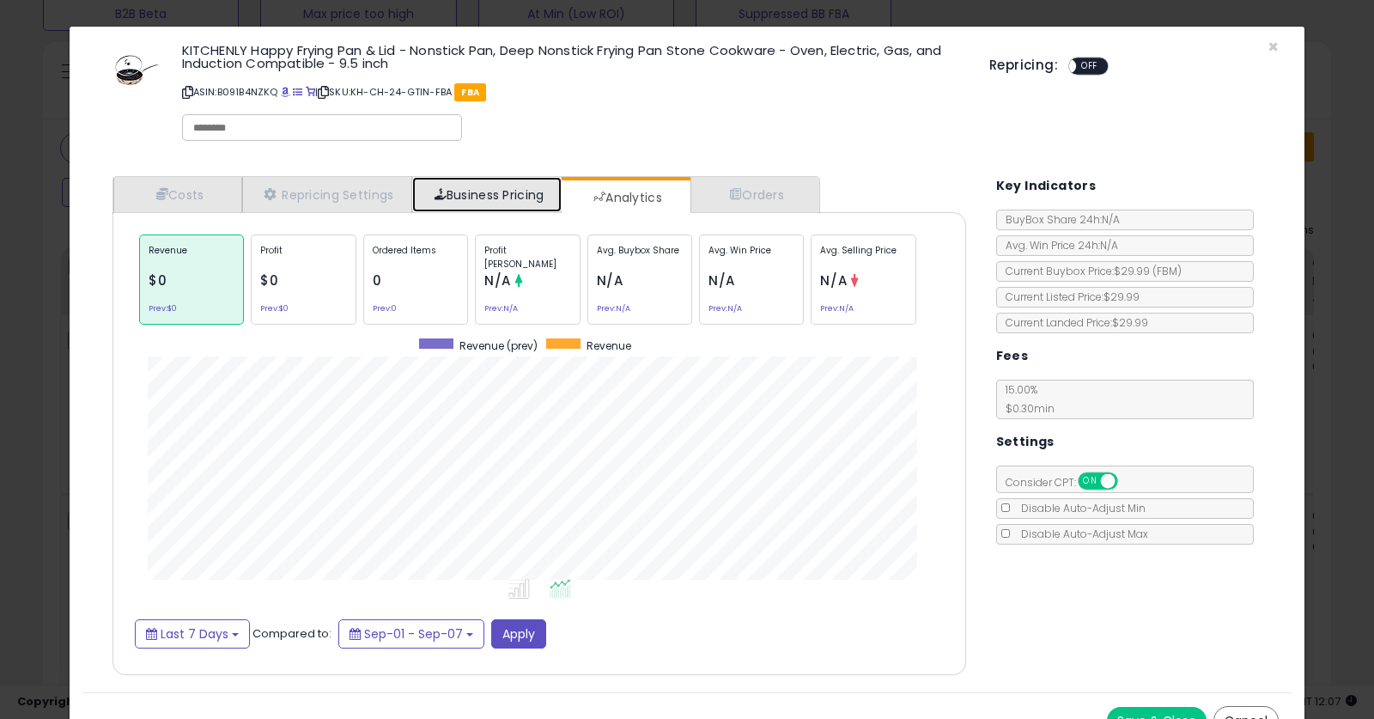
click at [454, 186] on link "Business Pricing" at bounding box center [487, 194] width 150 height 35
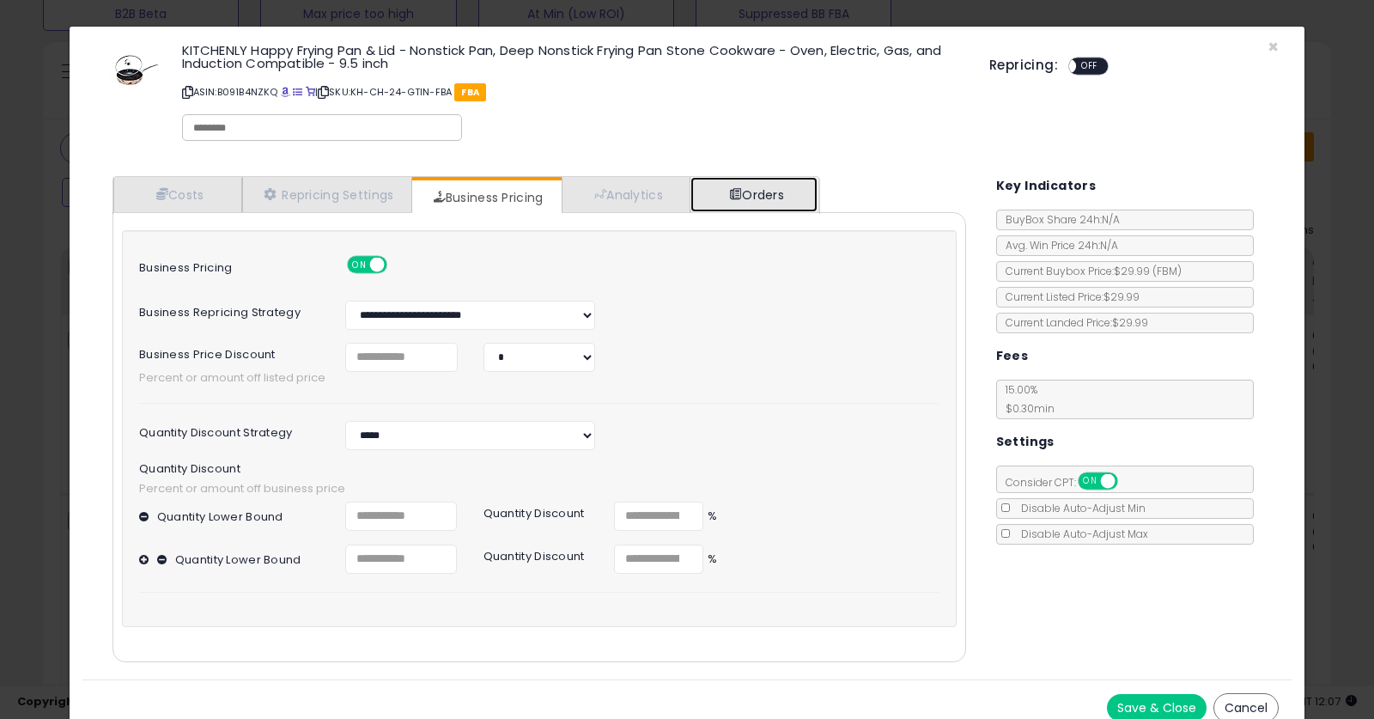
click at [748, 203] on link "Orders" at bounding box center [753, 194] width 127 height 35
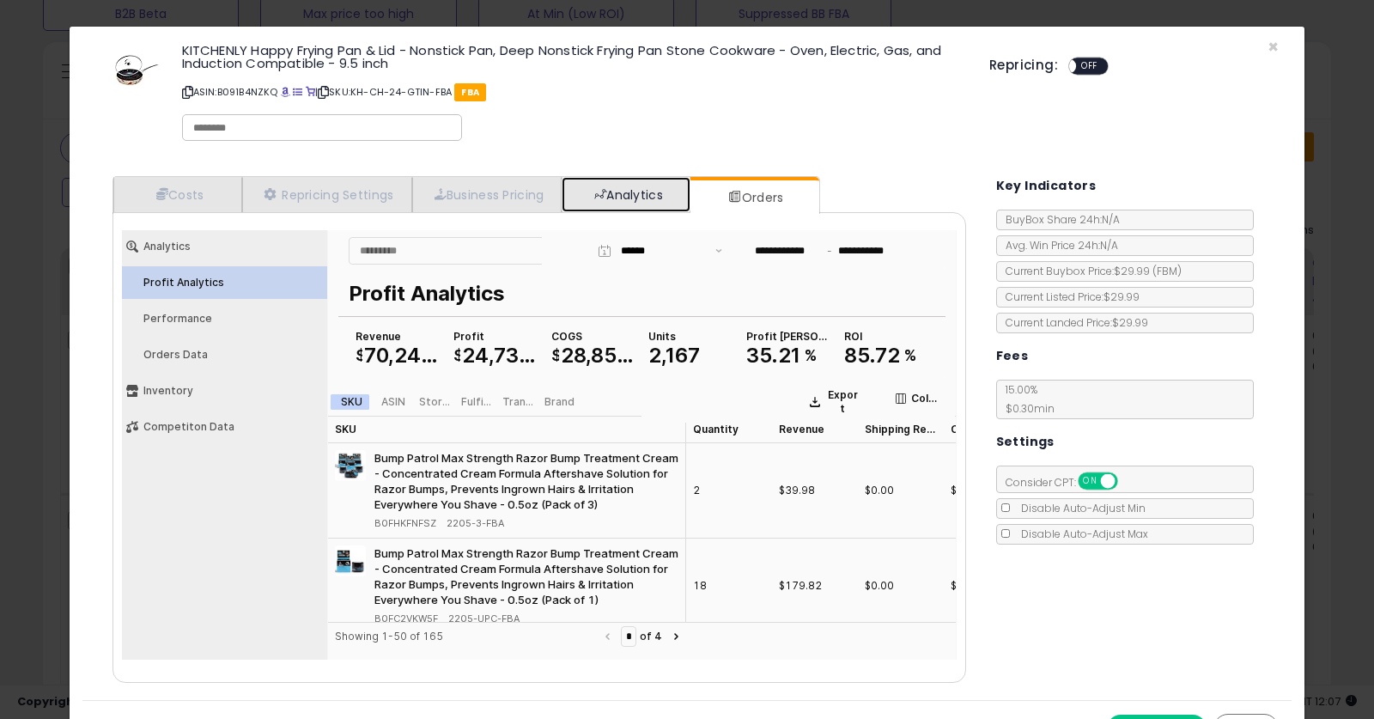
click at [641, 191] on link "Analytics" at bounding box center [626, 194] width 129 height 35
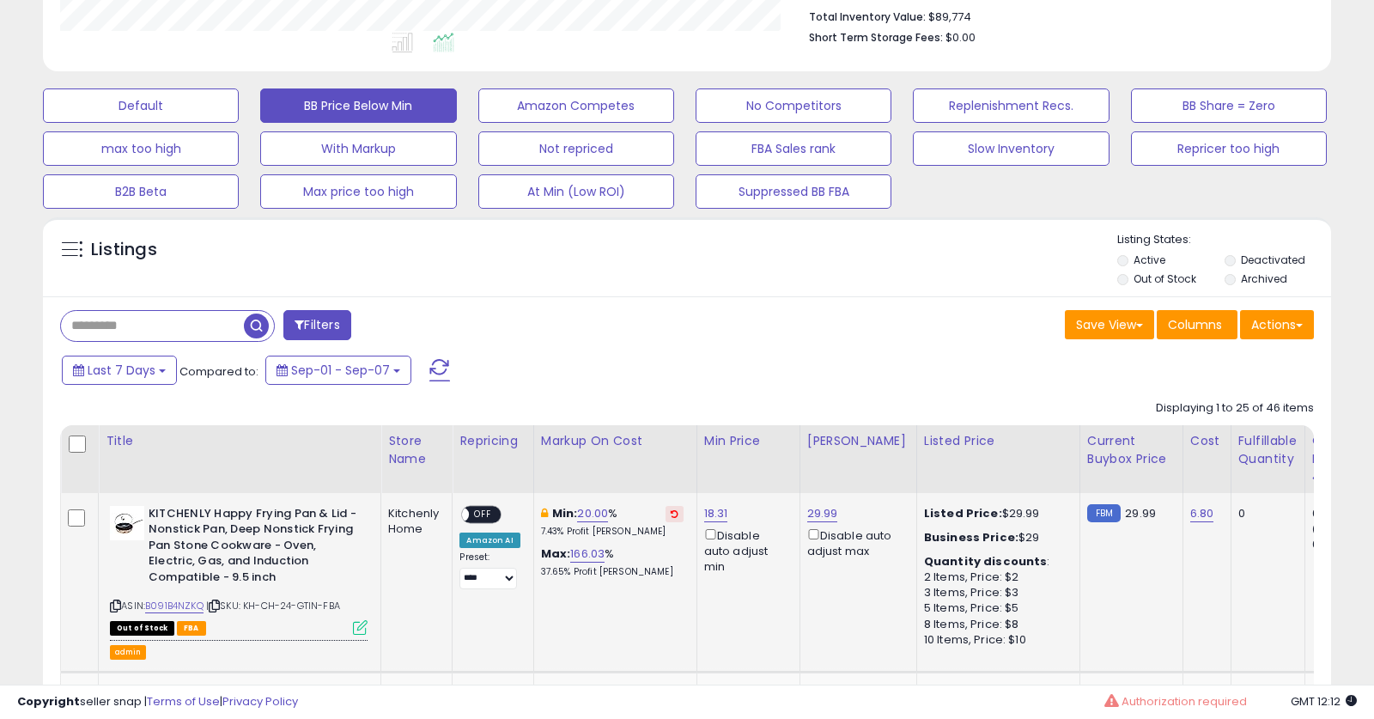
scroll to position [140, 0]
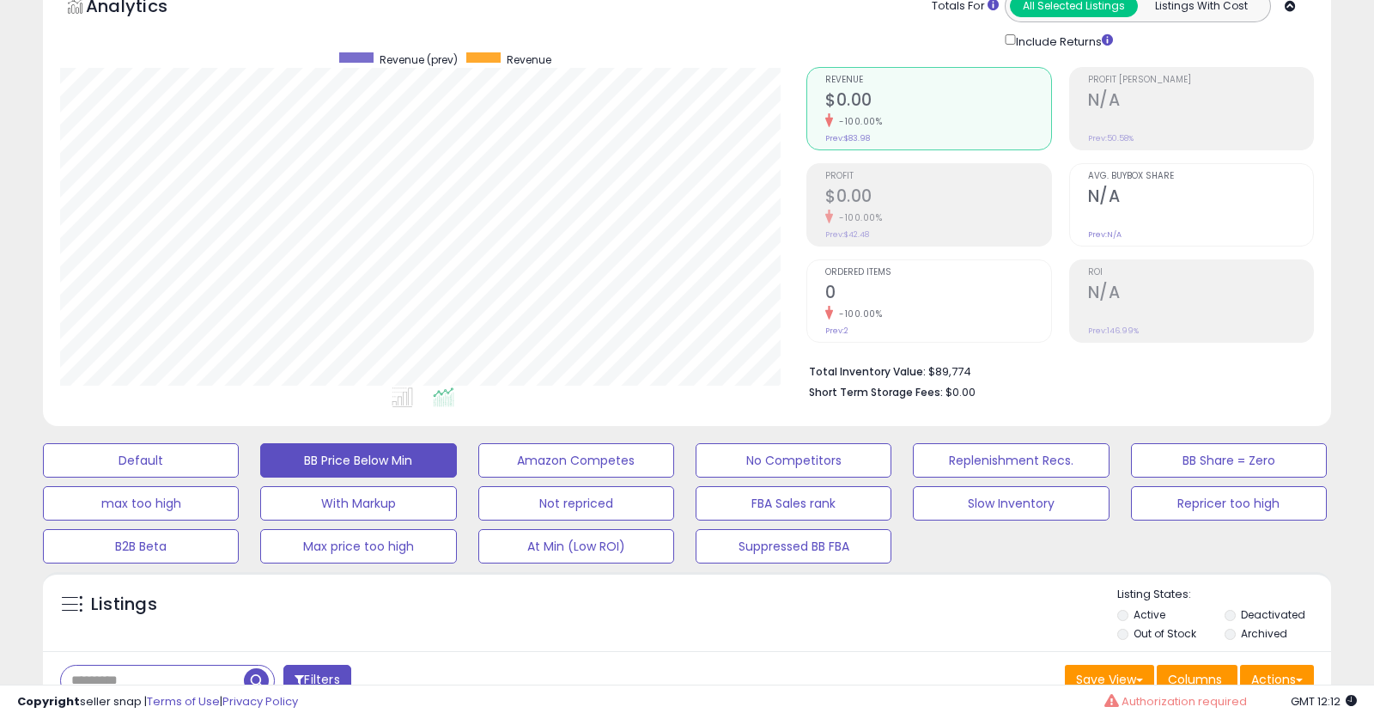
click at [953, 199] on h2 "$0.00" at bounding box center [937, 197] width 225 height 23
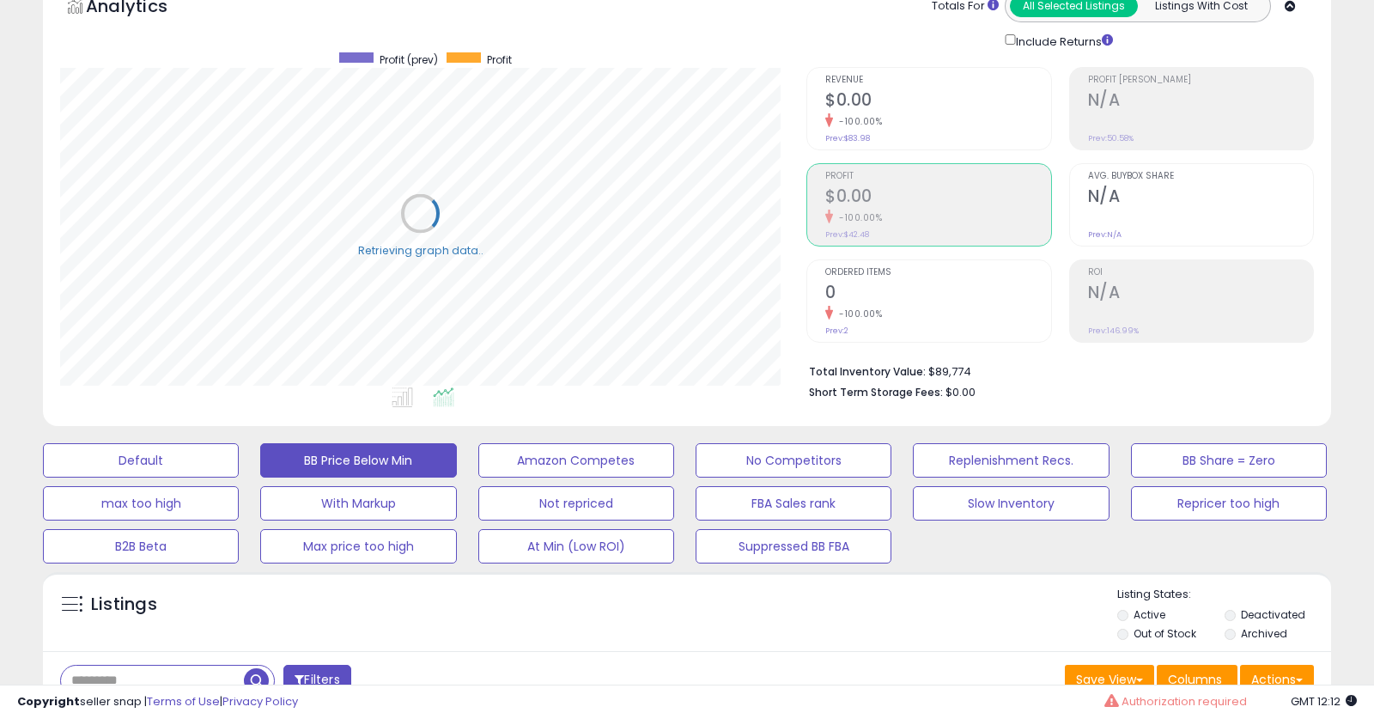
scroll to position [352, 747]
click at [905, 97] on h2 "$0.00" at bounding box center [937, 101] width 225 height 23
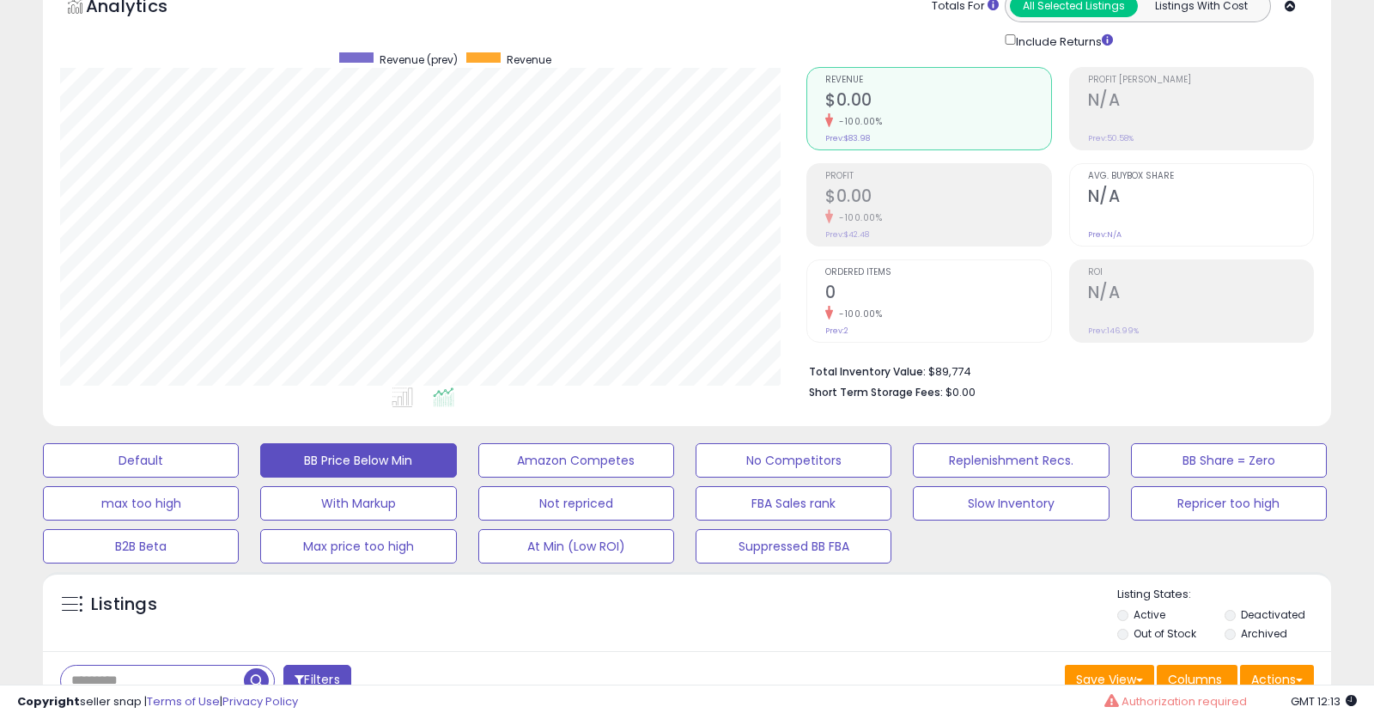
click at [901, 191] on h2 "$0.00" at bounding box center [937, 197] width 225 height 23
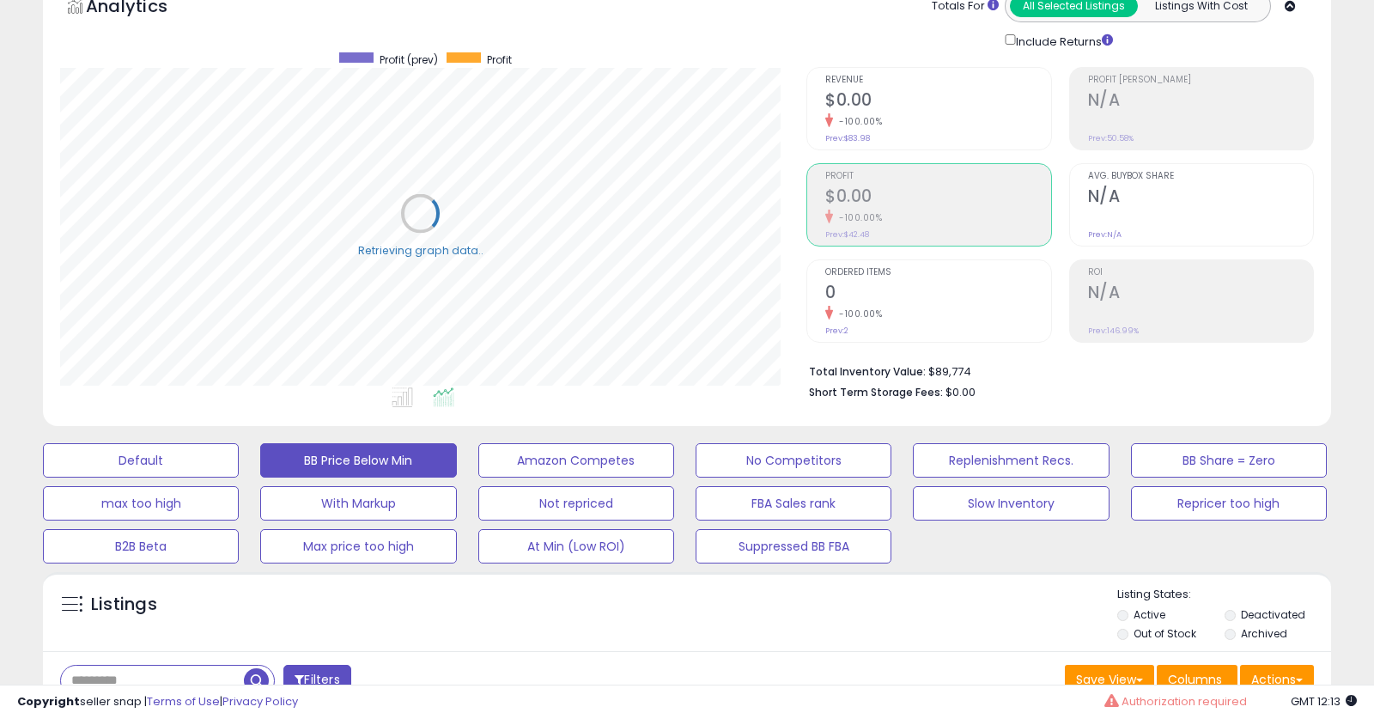
click at [890, 301] on h2 "0" at bounding box center [937, 294] width 225 height 23
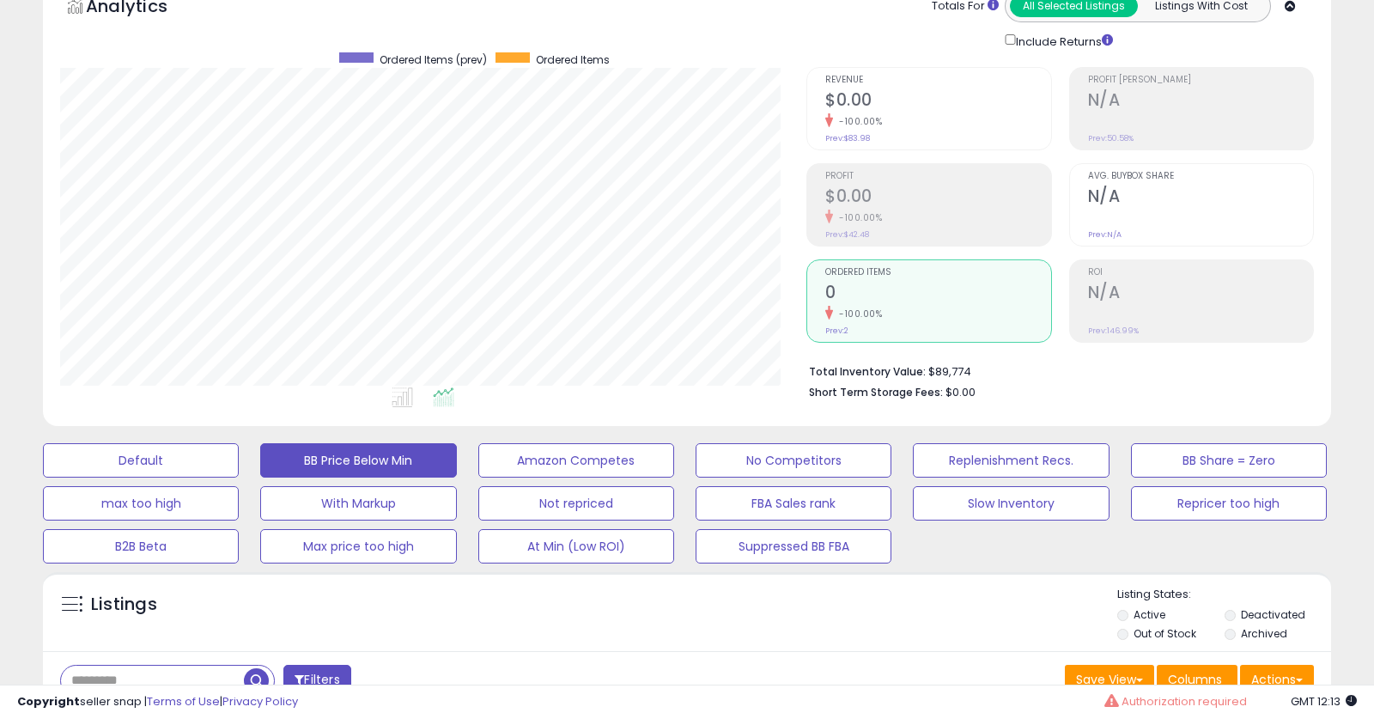
click at [1134, 252] on ul "Profit Margin N/A Prev: 50.58% Avg. Buybox Share N/A Prev: N/A ROI N/A Prev:" at bounding box center [1191, 205] width 245 height 276
click at [1134, 172] on span "Avg. Buybox Share" at bounding box center [1200, 176] width 225 height 9
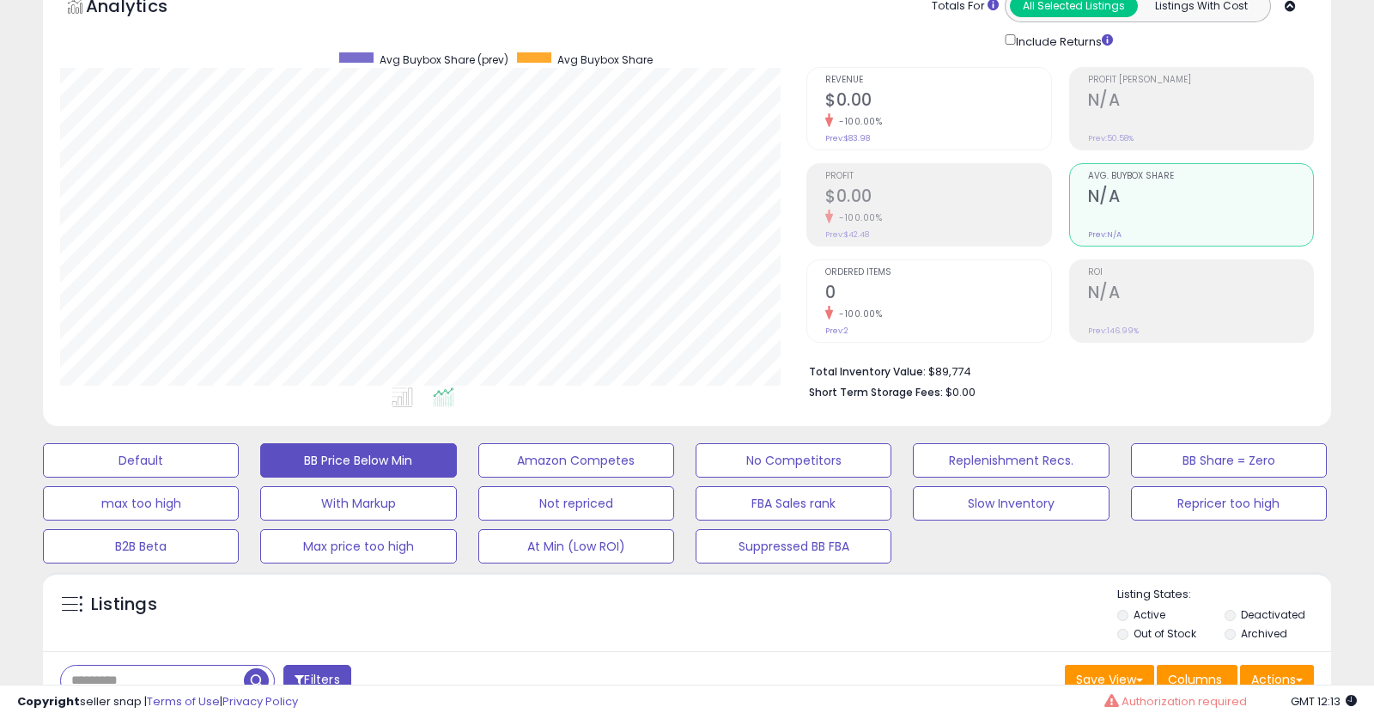
click at [897, 301] on h2 "0" at bounding box center [937, 294] width 225 height 23
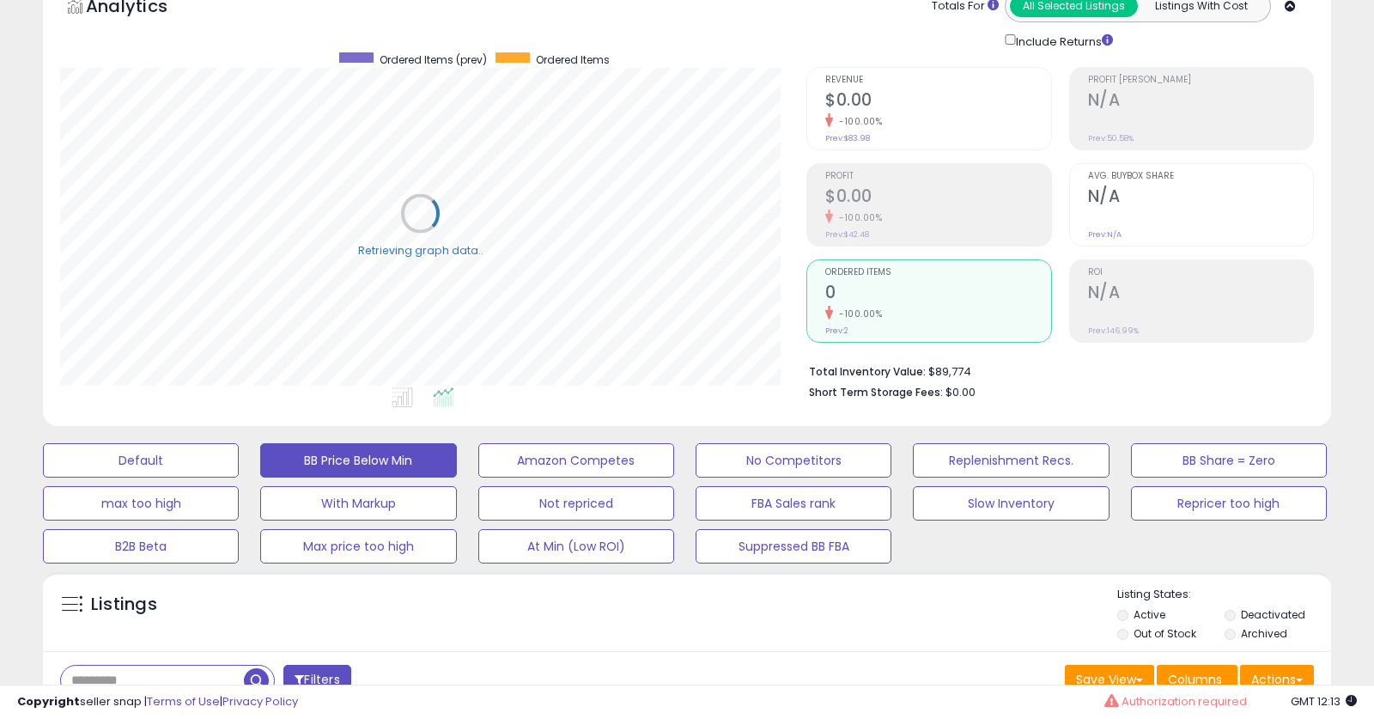
click at [907, 196] on h2 "$0.00" at bounding box center [937, 197] width 225 height 23
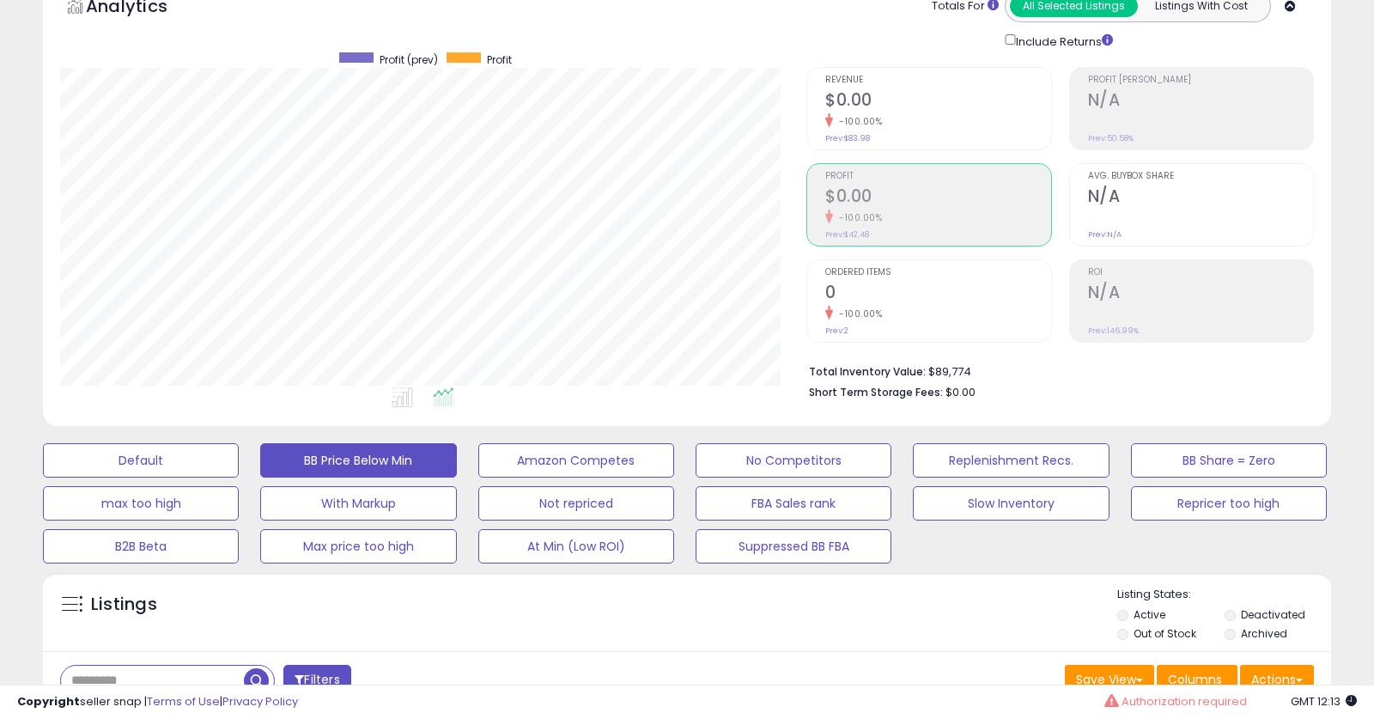
click at [903, 113] on div "-100.00%" at bounding box center [937, 121] width 225 height 16
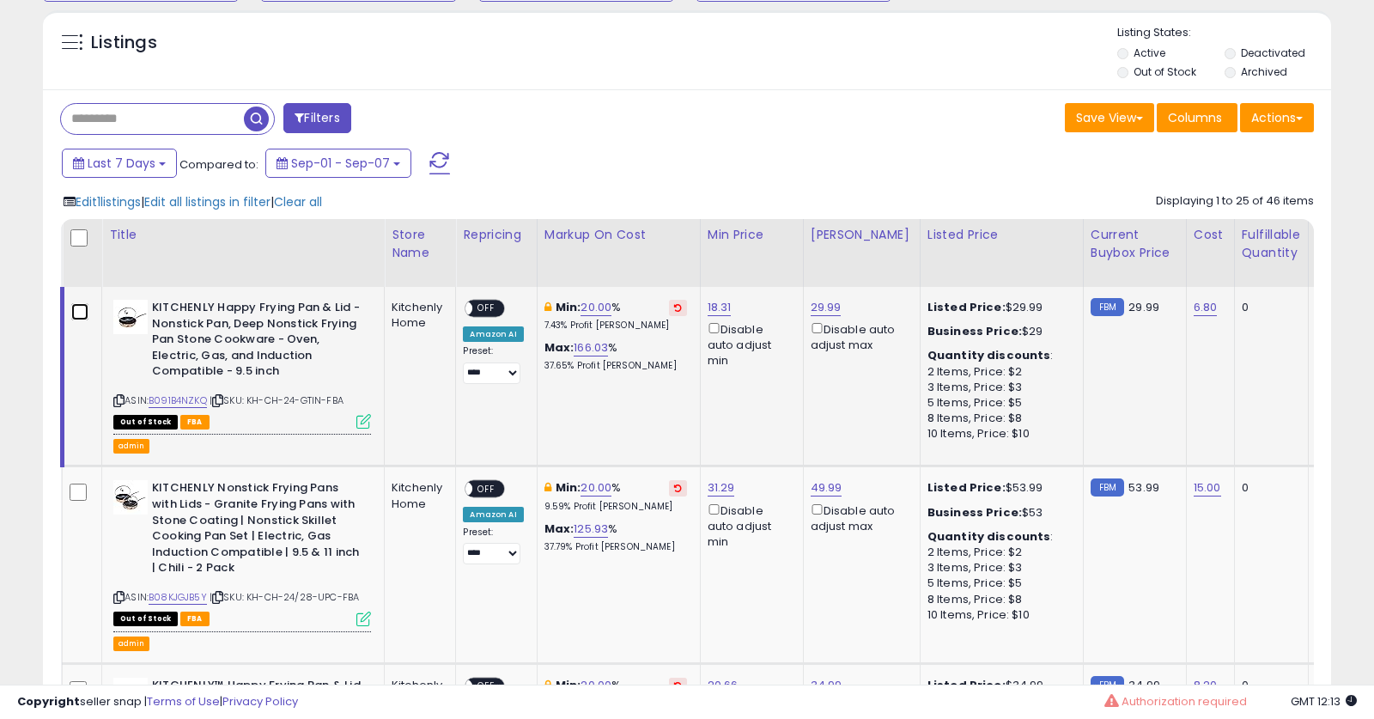
scroll to position [774, 0]
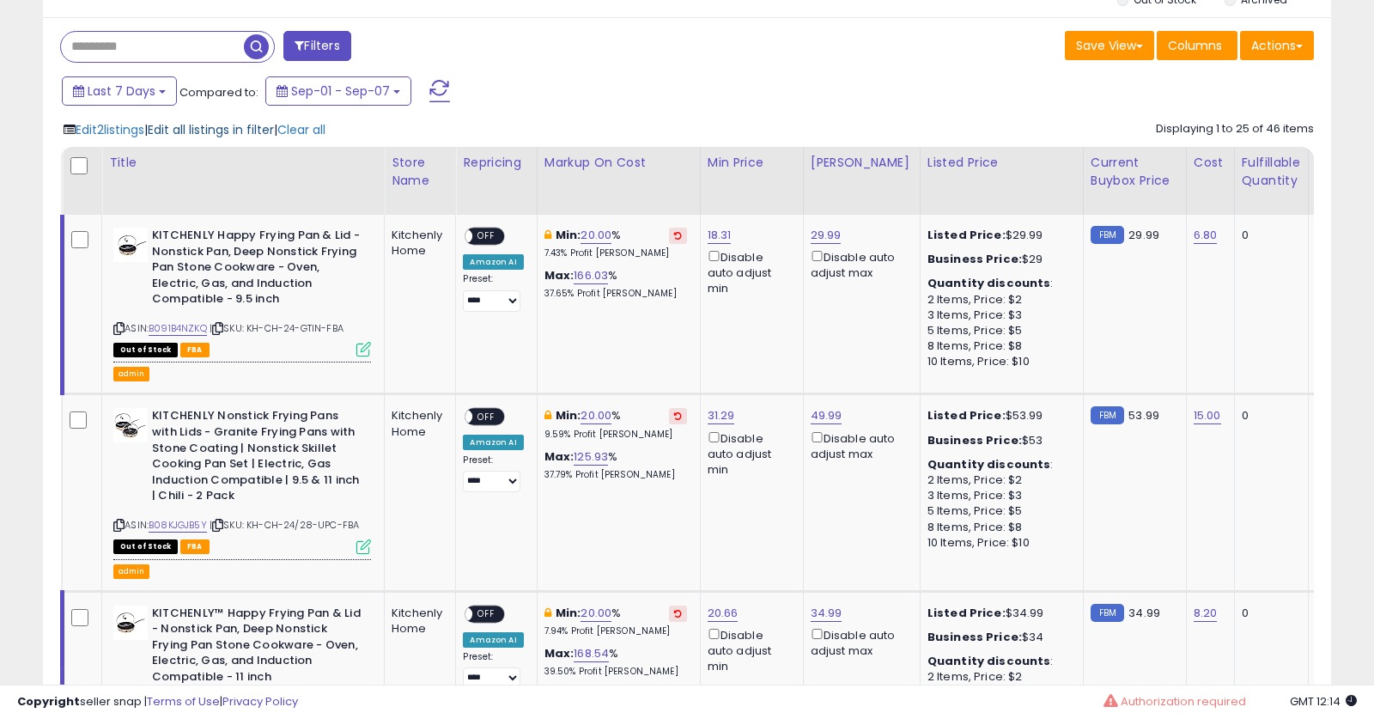
click at [228, 129] on span "Edit all listings in filter" at bounding box center [211, 129] width 126 height 17
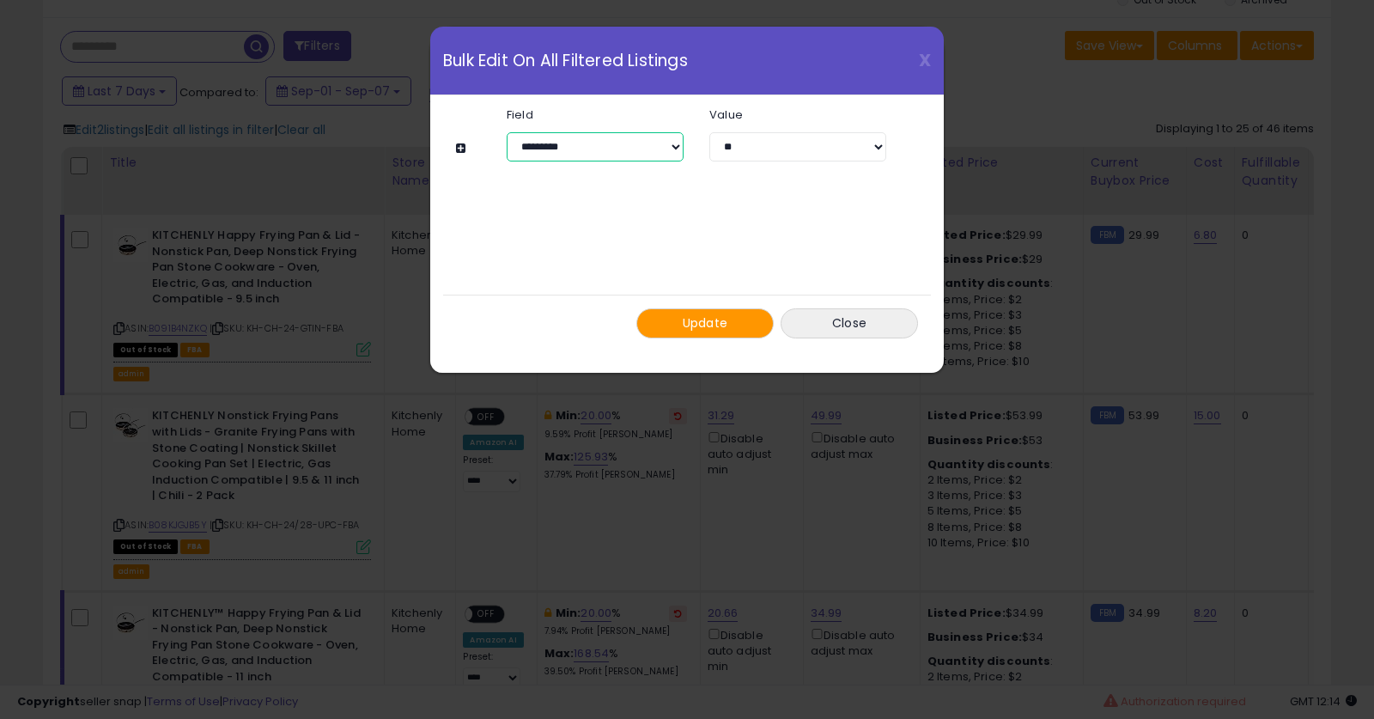
click at [593, 157] on select "**********" at bounding box center [595, 146] width 177 height 29
click at [923, 54] on span "X" at bounding box center [925, 60] width 12 height 24
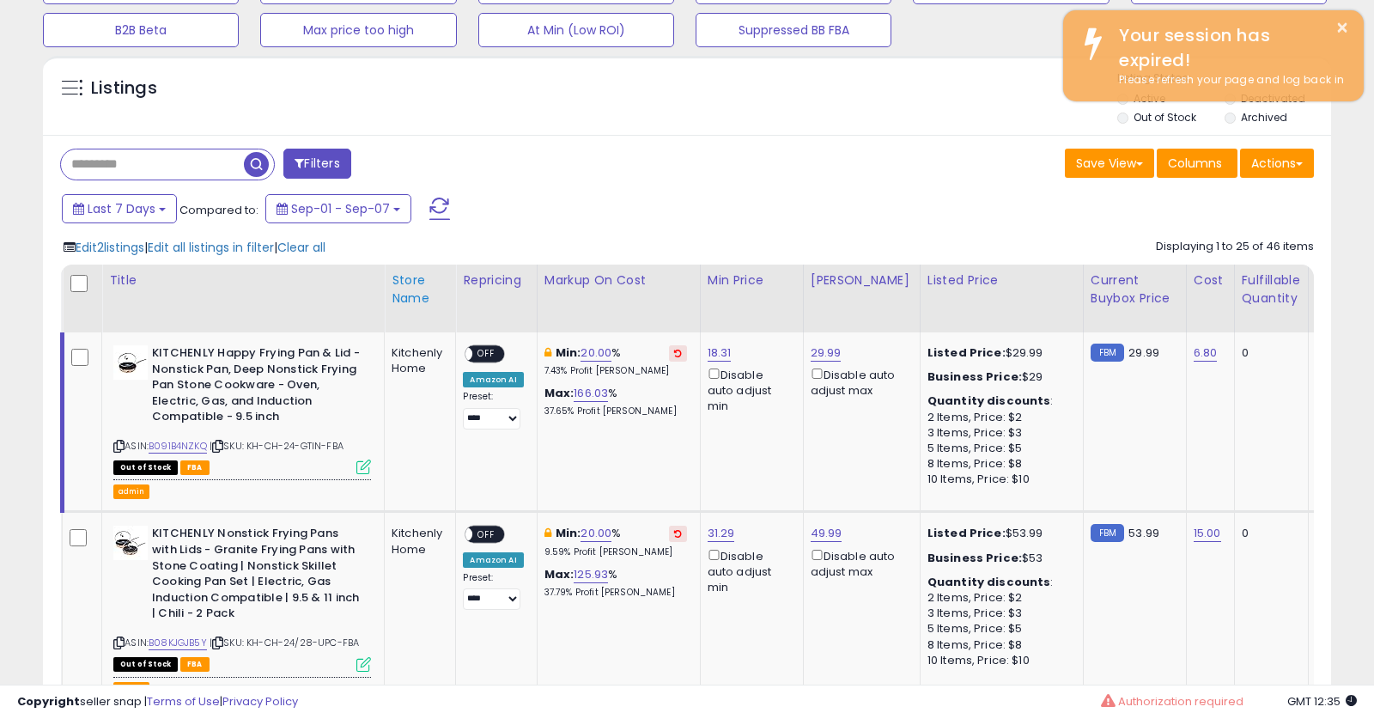
scroll to position [0, 0]
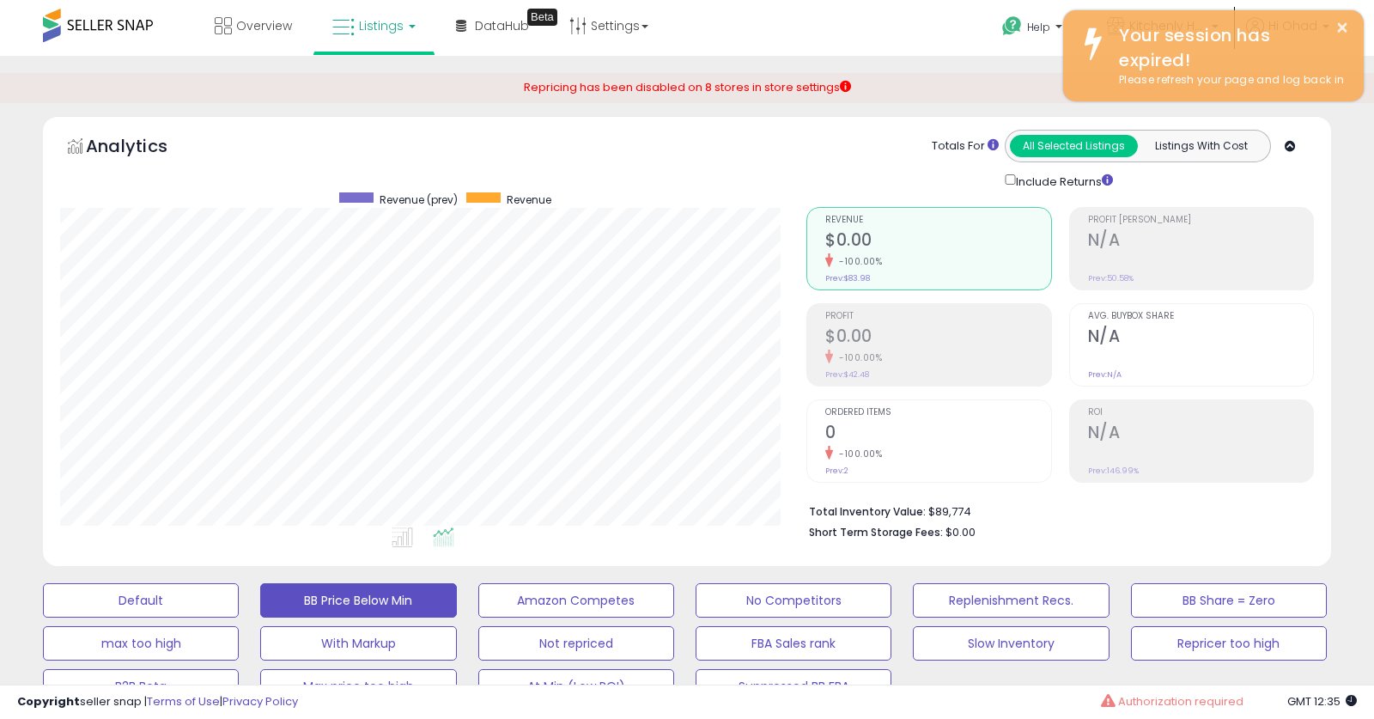
click at [428, 39] on li "Listings" at bounding box center [373, 27] width 121 height 55
click at [368, 34] on link "Listings" at bounding box center [373, 26] width 109 height 52
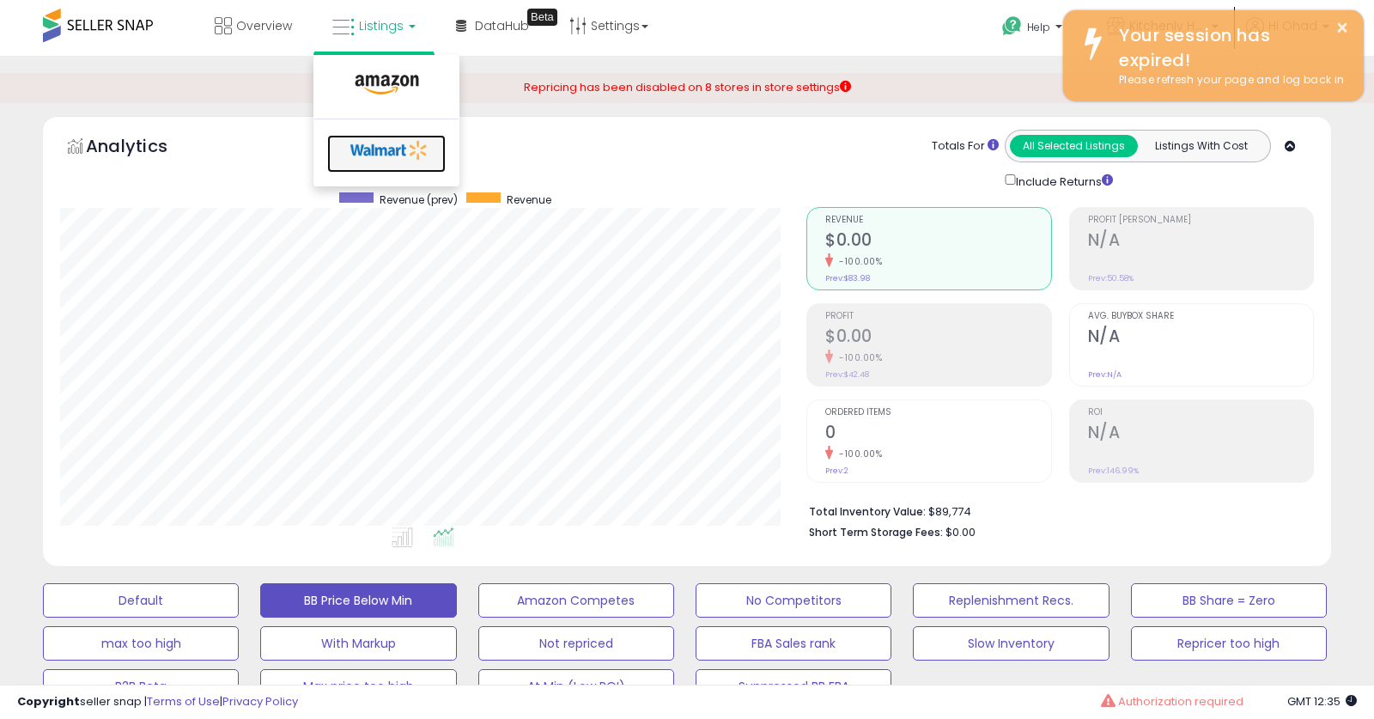
click at [371, 149] on icon at bounding box center [389, 150] width 90 height 26
